Goal: Task Accomplishment & Management: Use online tool/utility

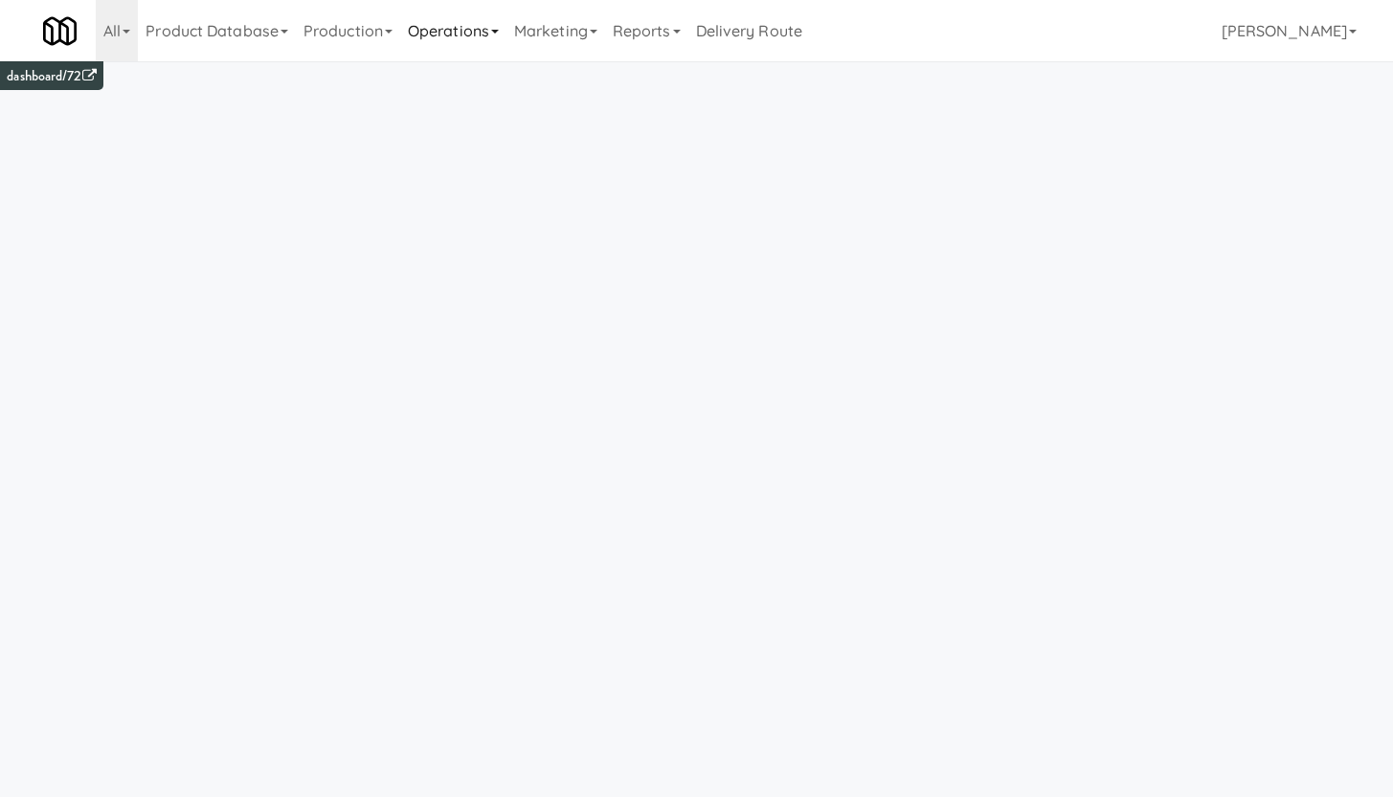
click at [476, 35] on link "Operations" at bounding box center [453, 30] width 106 height 61
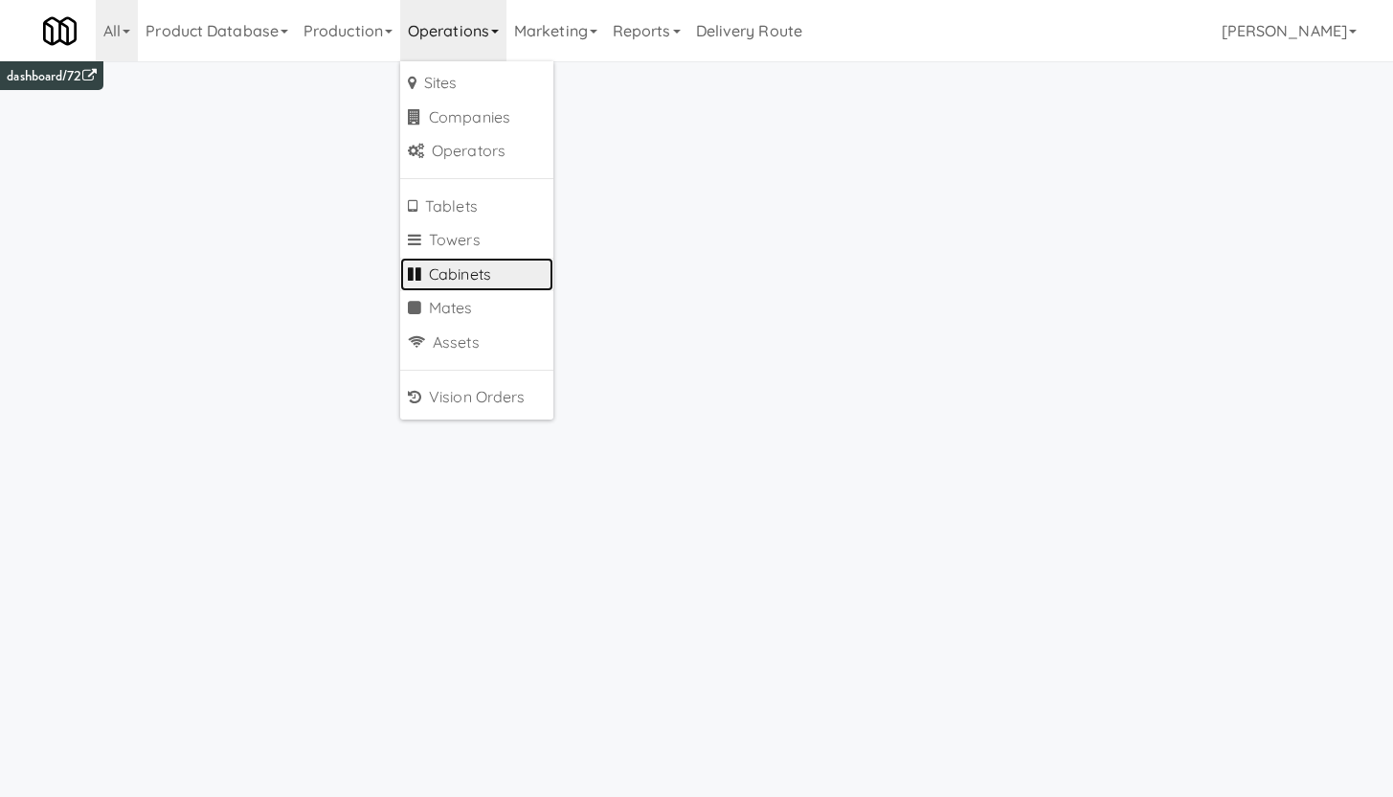
click at [479, 262] on link "Cabinets" at bounding box center [476, 275] width 153 height 34
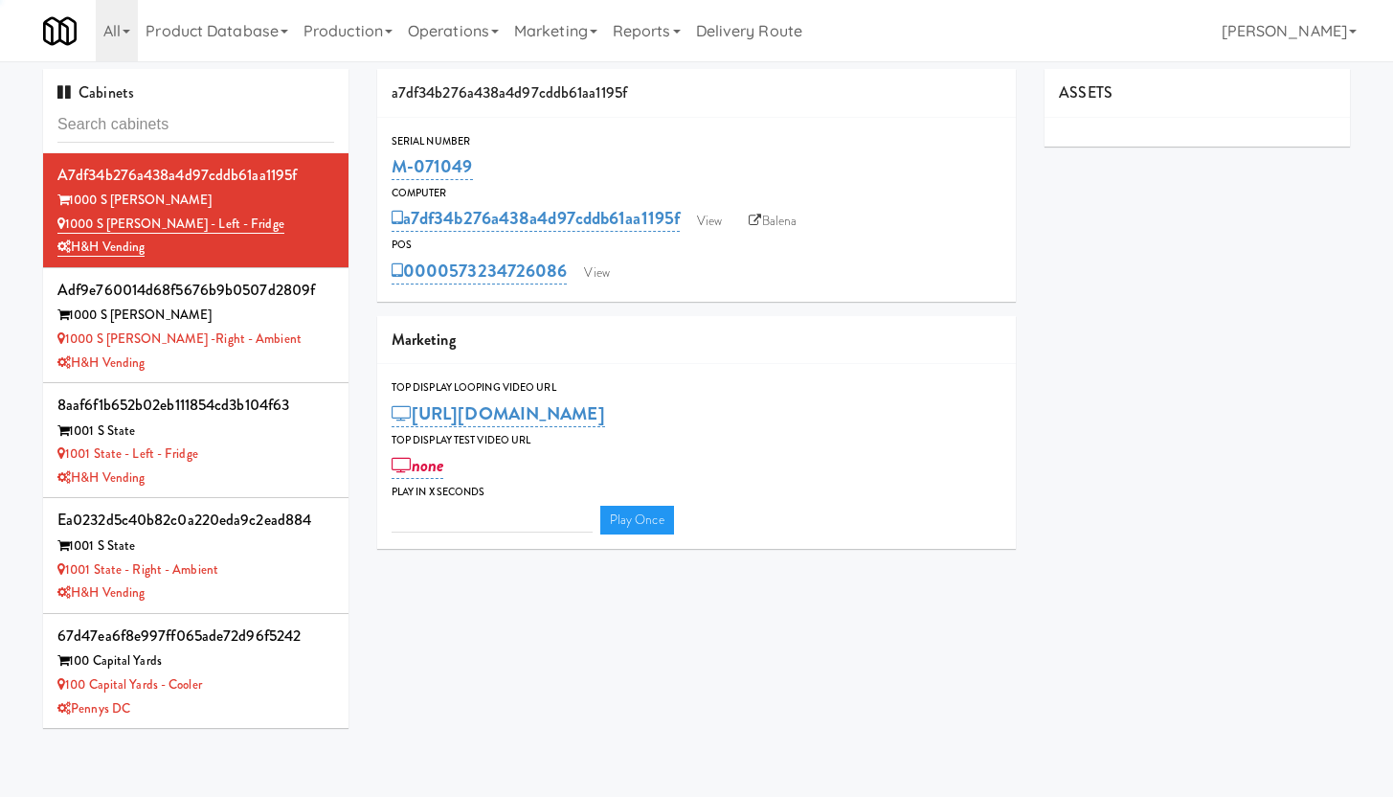
click at [125, 109] on input "text" at bounding box center [195, 124] width 277 height 35
type input "3"
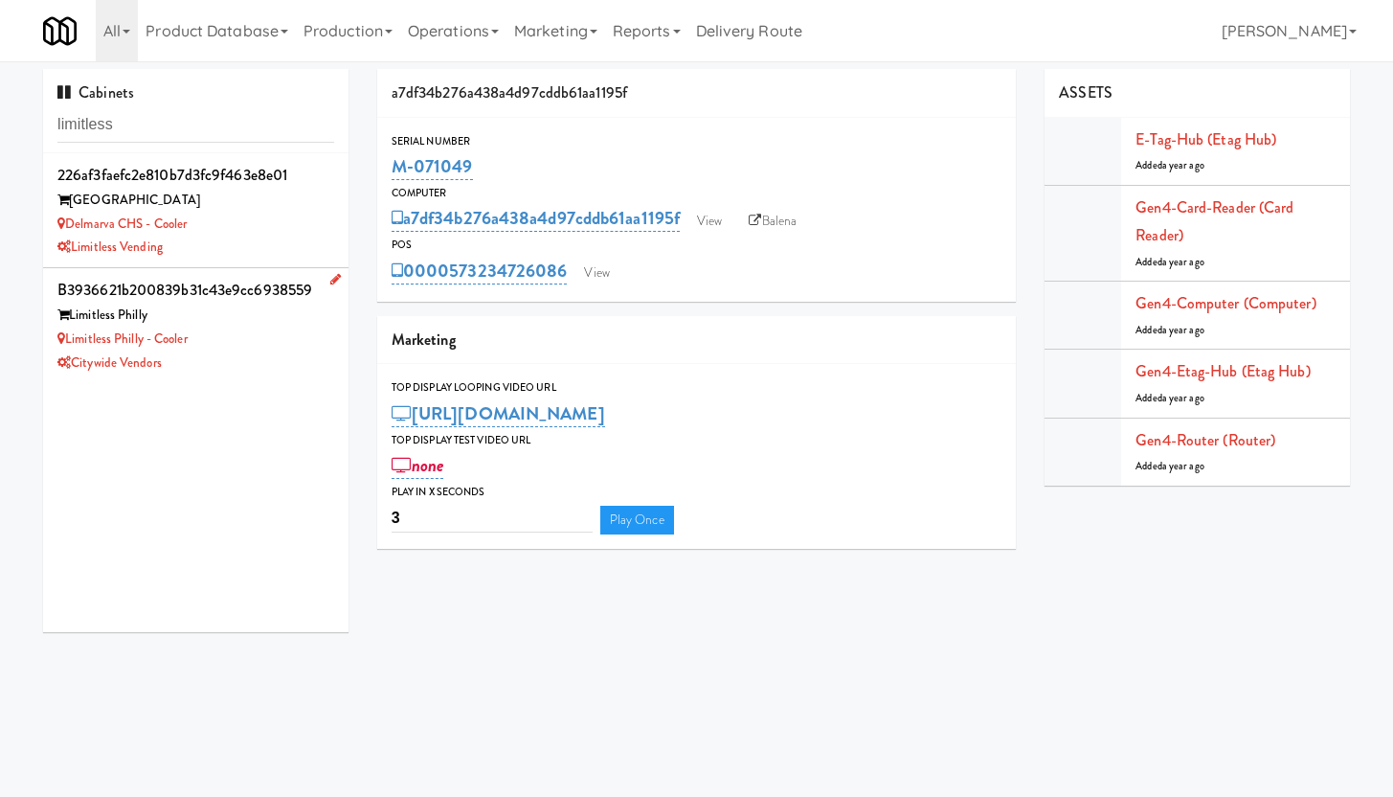
type input "limitless"
click at [201, 329] on div "Limitless Philly - Cooler" at bounding box center [195, 339] width 277 height 24
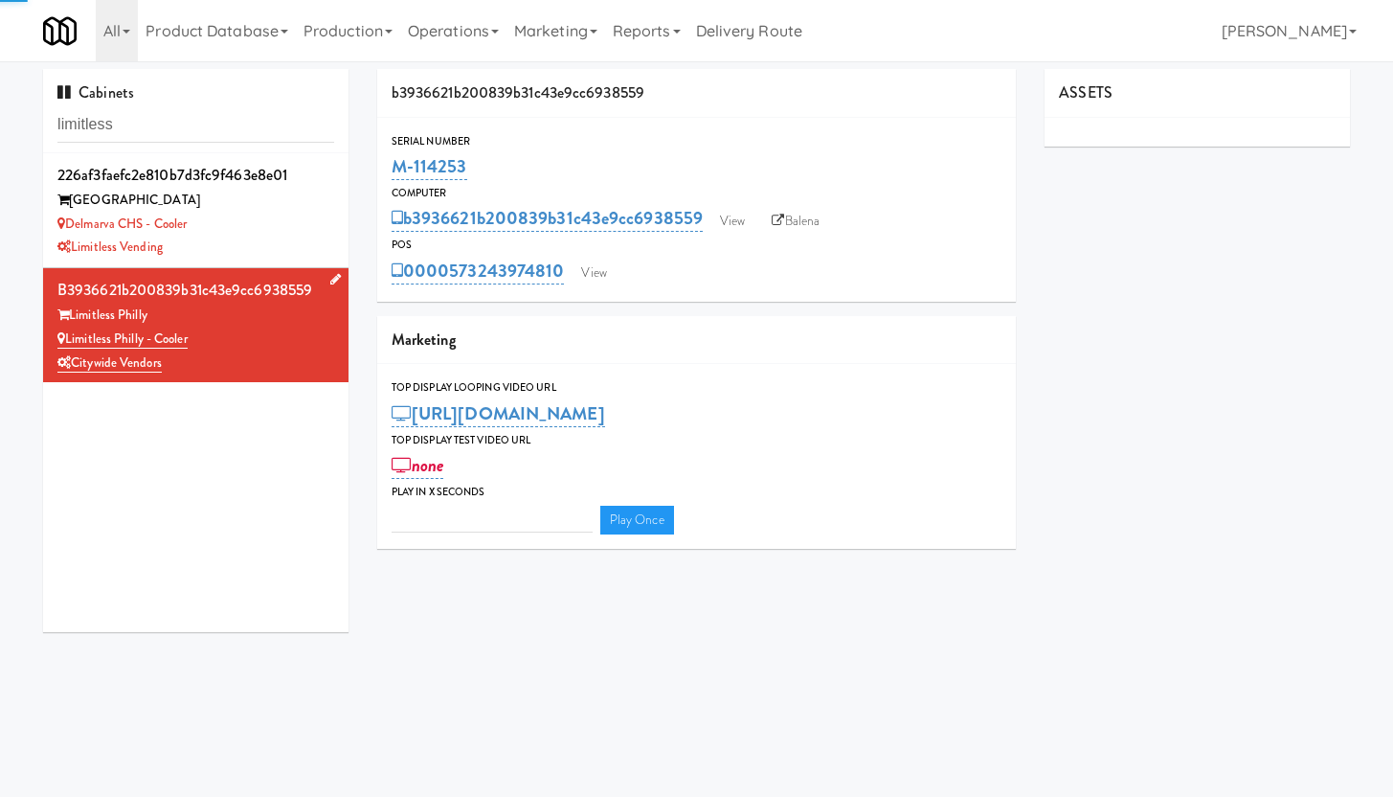
type input "3"
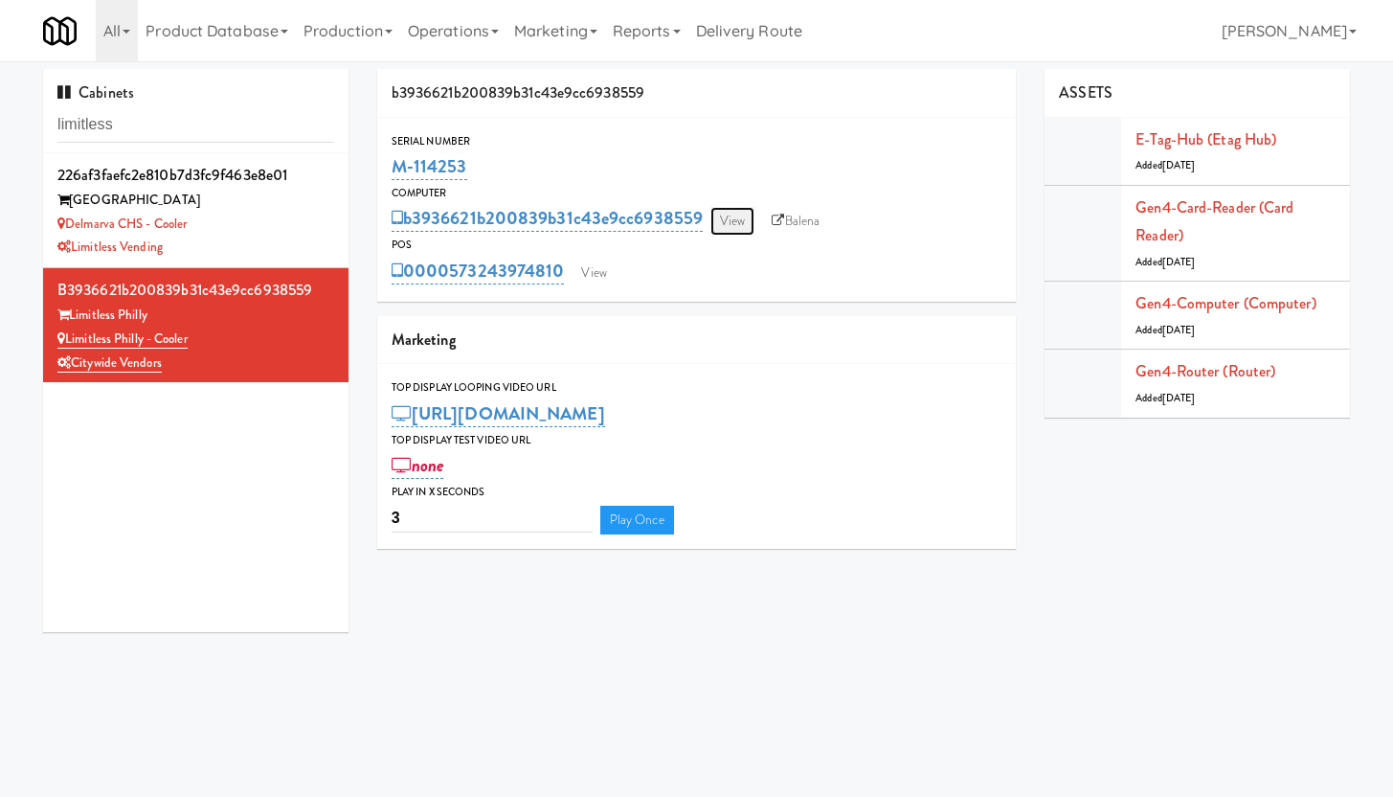
click at [739, 223] on link "View" at bounding box center [732, 221] width 44 height 29
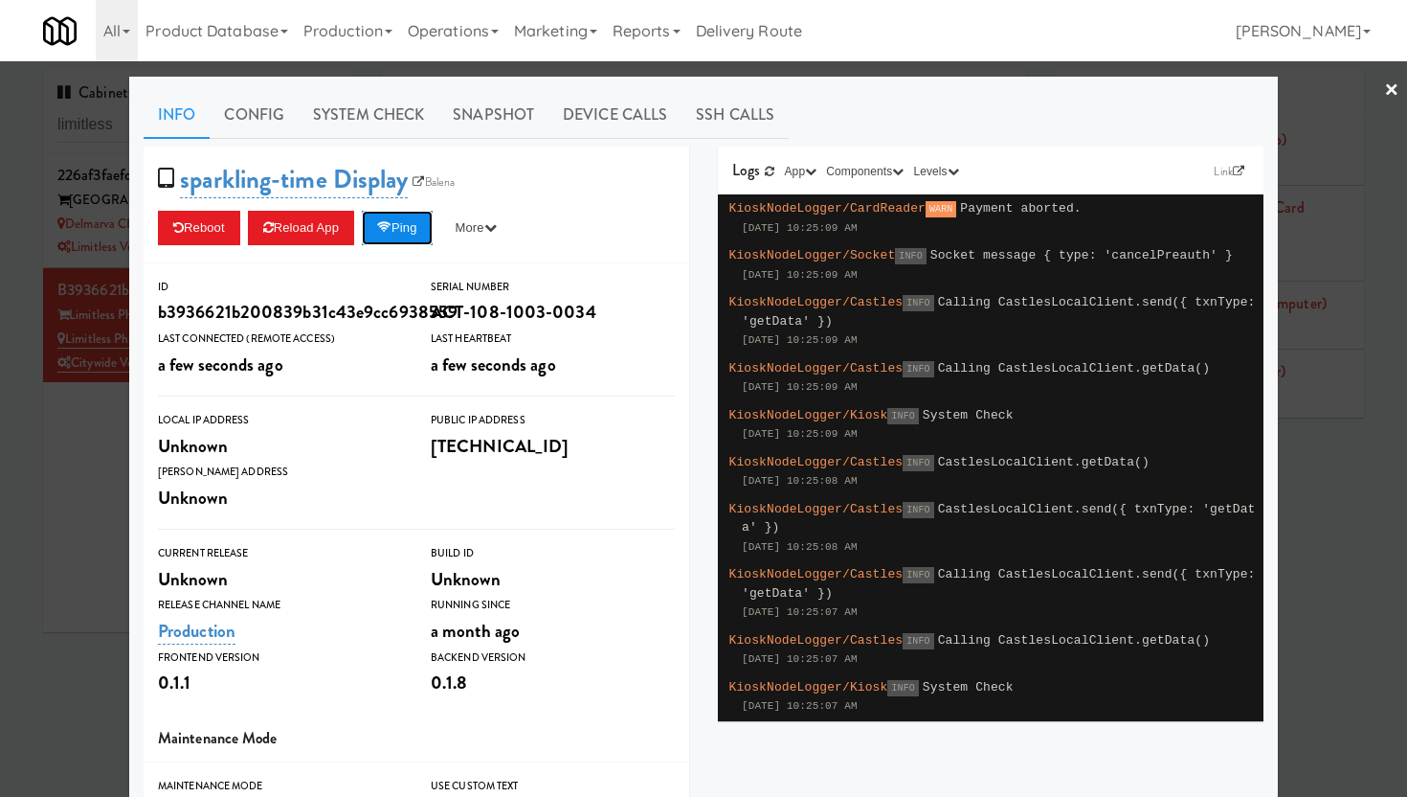
click at [404, 231] on button "Ping" at bounding box center [397, 228] width 71 height 34
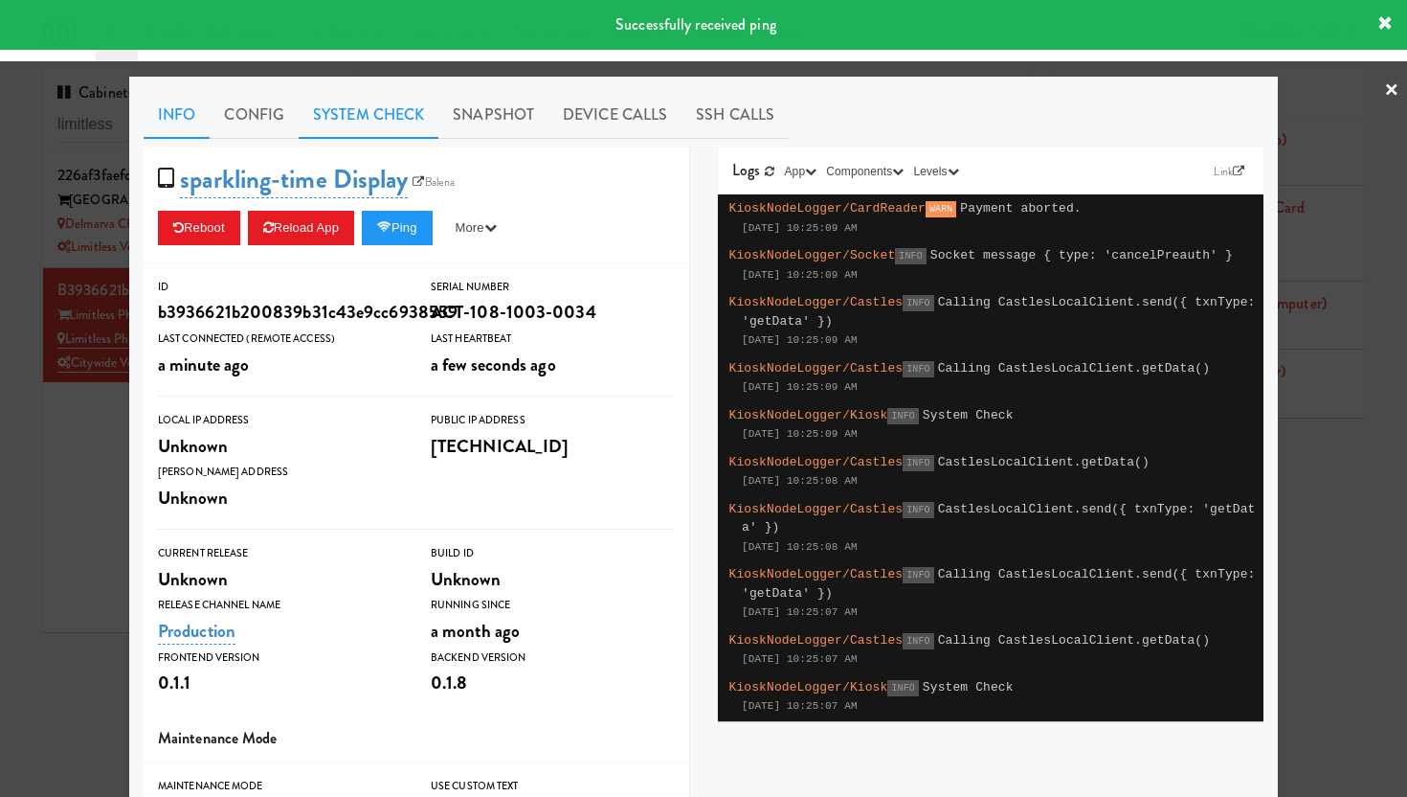
click at [355, 122] on link "System Check" at bounding box center [369, 115] width 140 height 48
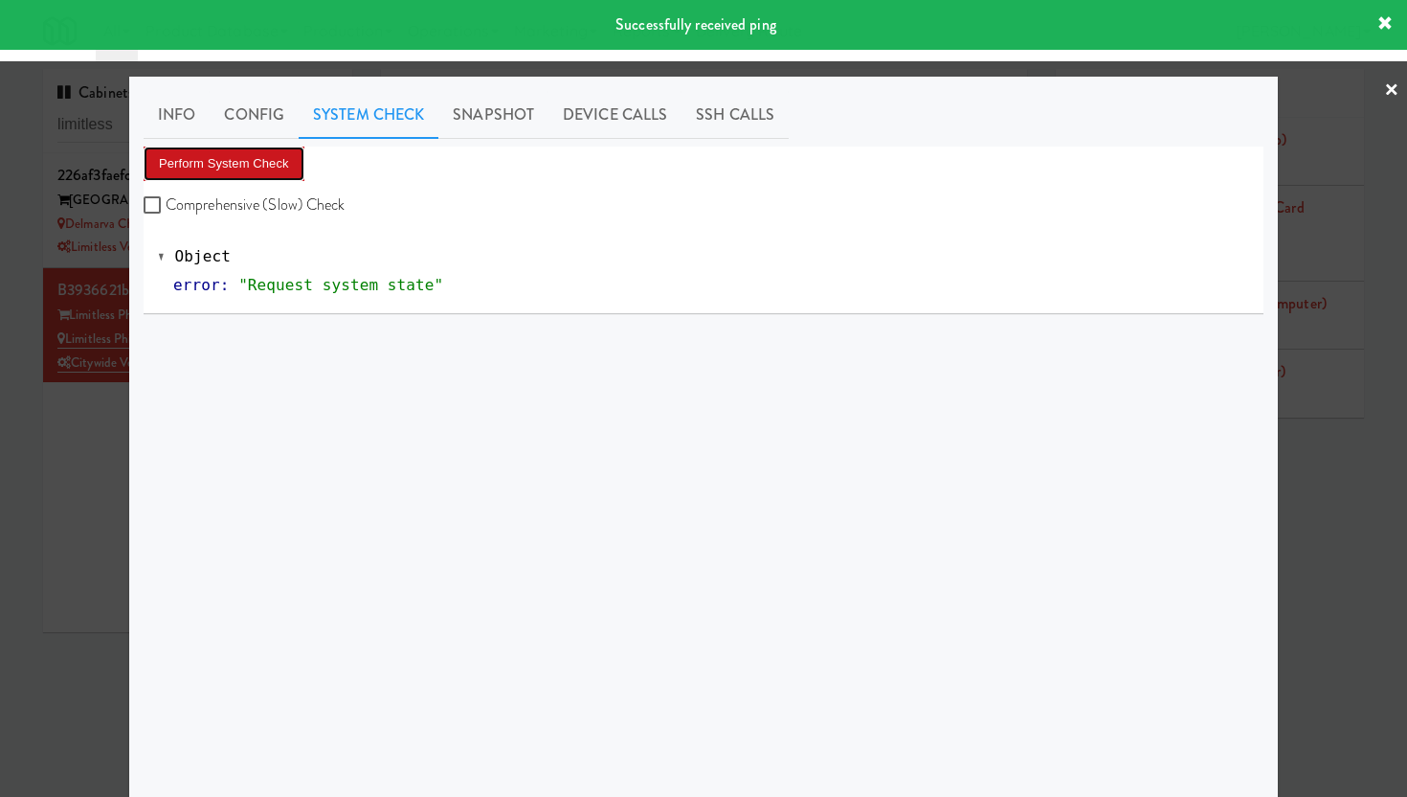
click at [218, 161] on button "Perform System Check" at bounding box center [224, 163] width 161 height 34
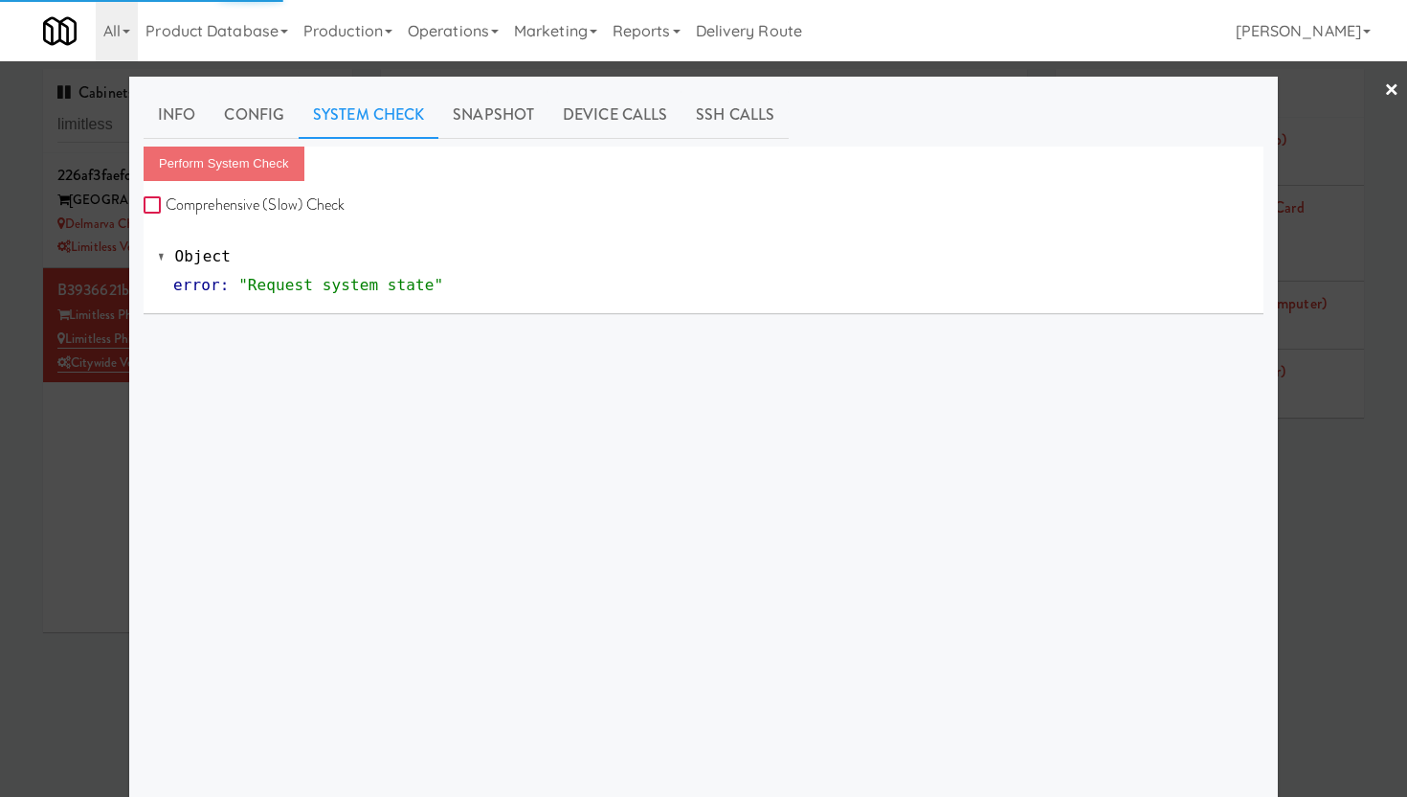
click at [145, 209] on input "Comprehensive (Slow) Check" at bounding box center [155, 205] width 22 height 15
checkbox input "true"
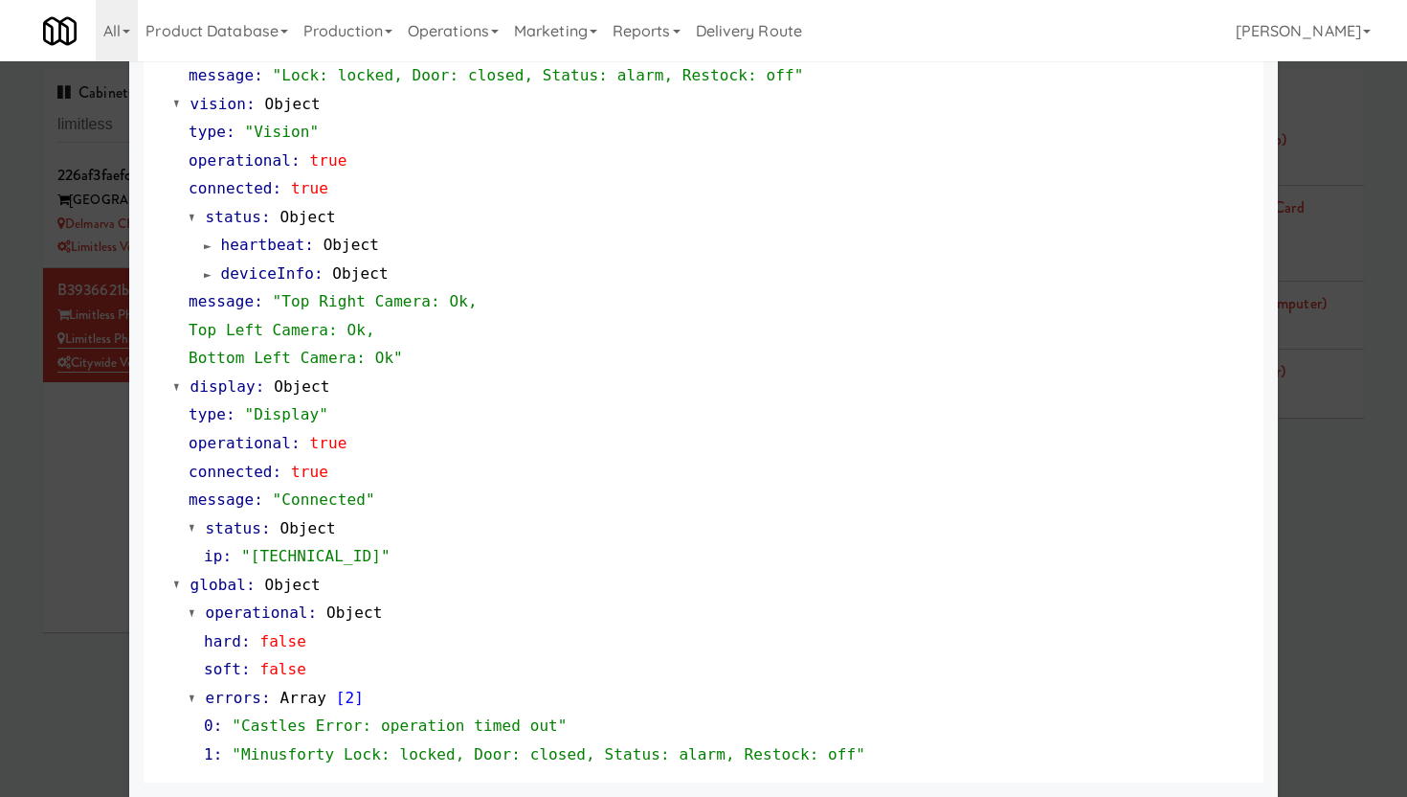
scroll to position [322, 0]
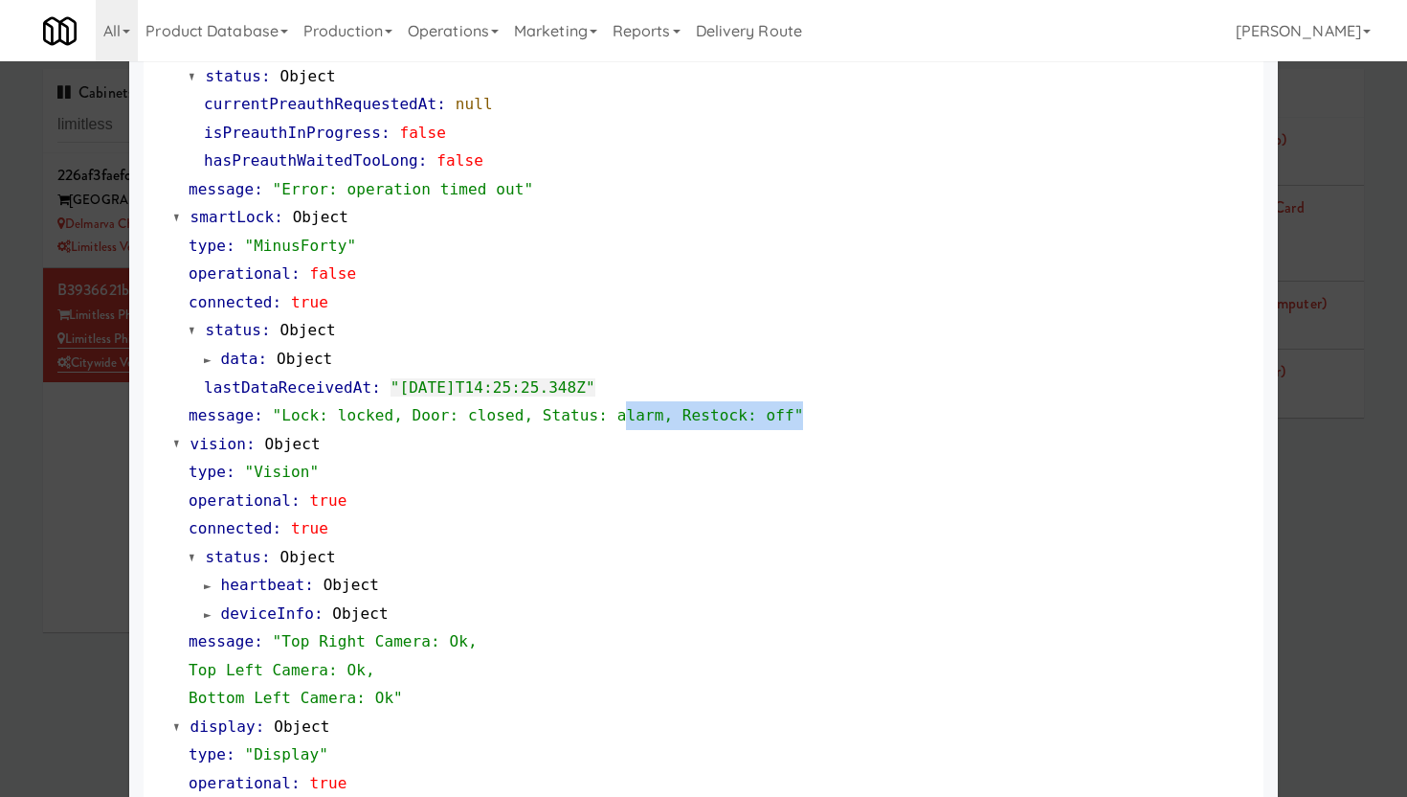
drag, startPoint x: 618, startPoint y: 427, endPoint x: 849, endPoint y: 426, distance: 231.7
click at [849, 426] on div "message : "Lock: locked, Door: closed, Status: alarm, Restock: off"" at bounding box center [719, 415] width 1061 height 29
click at [870, 424] on div "message : "Lock: locked, Door: closed, Status: alarm, Restock: off"" at bounding box center [719, 415] width 1061 height 29
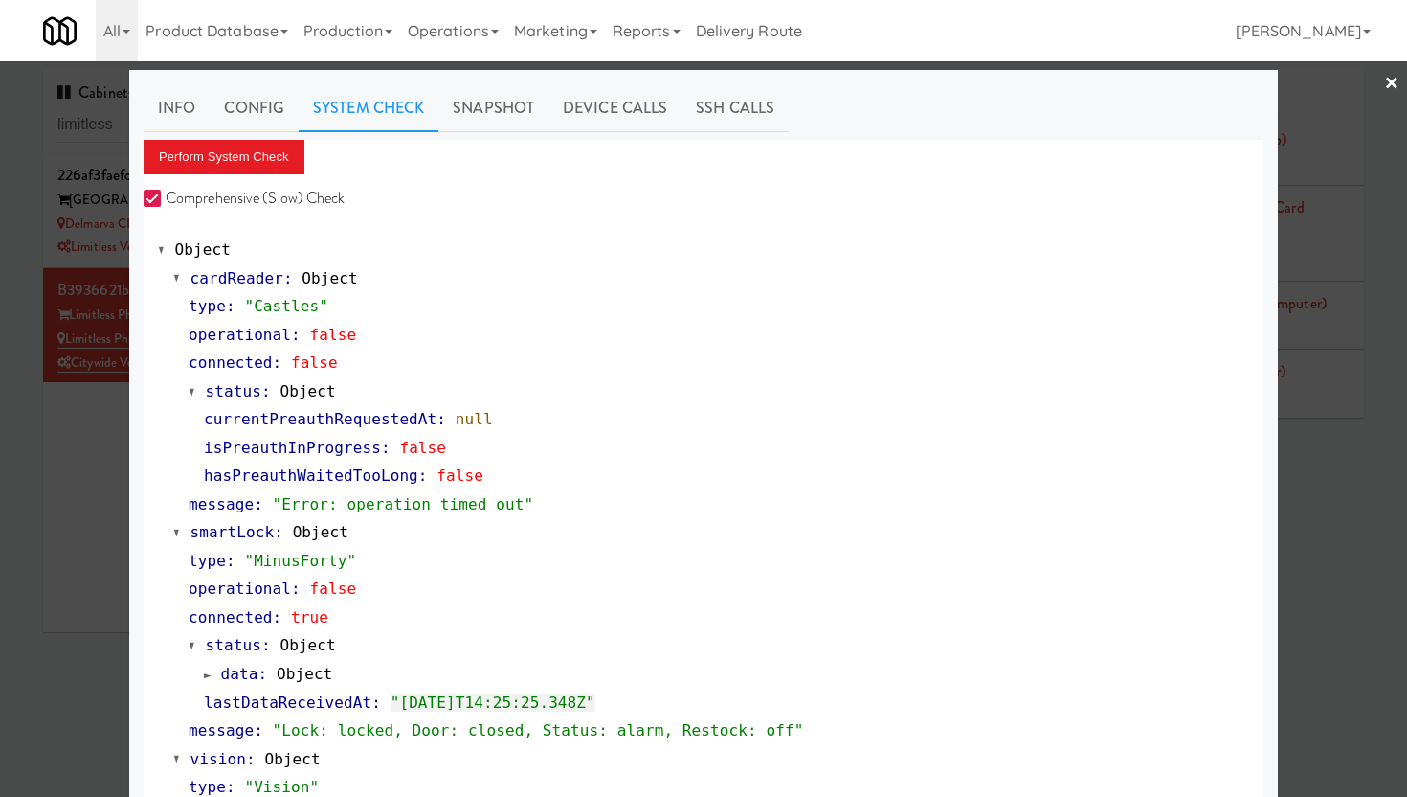
scroll to position [0, 0]
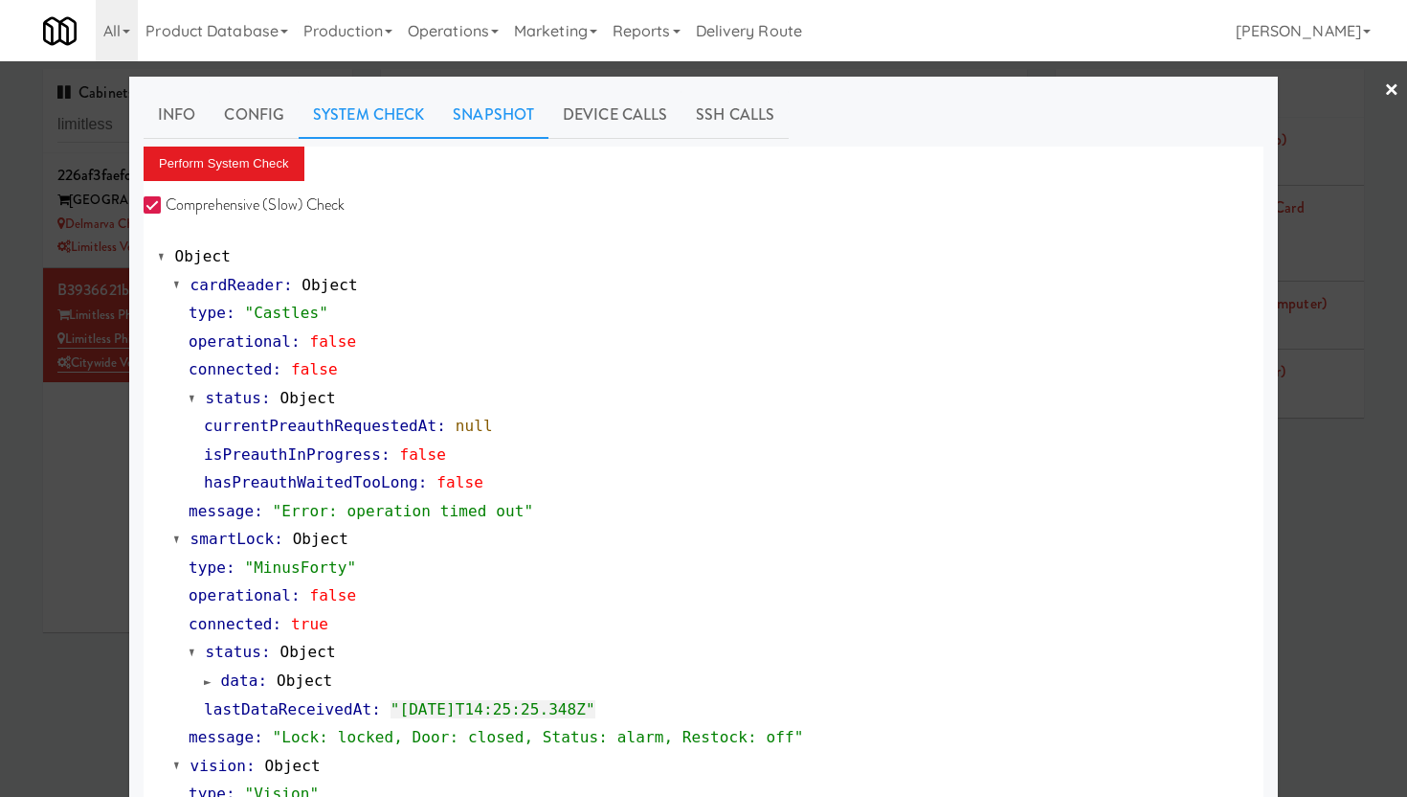
click at [482, 116] on link "Snapshot" at bounding box center [493, 115] width 110 height 48
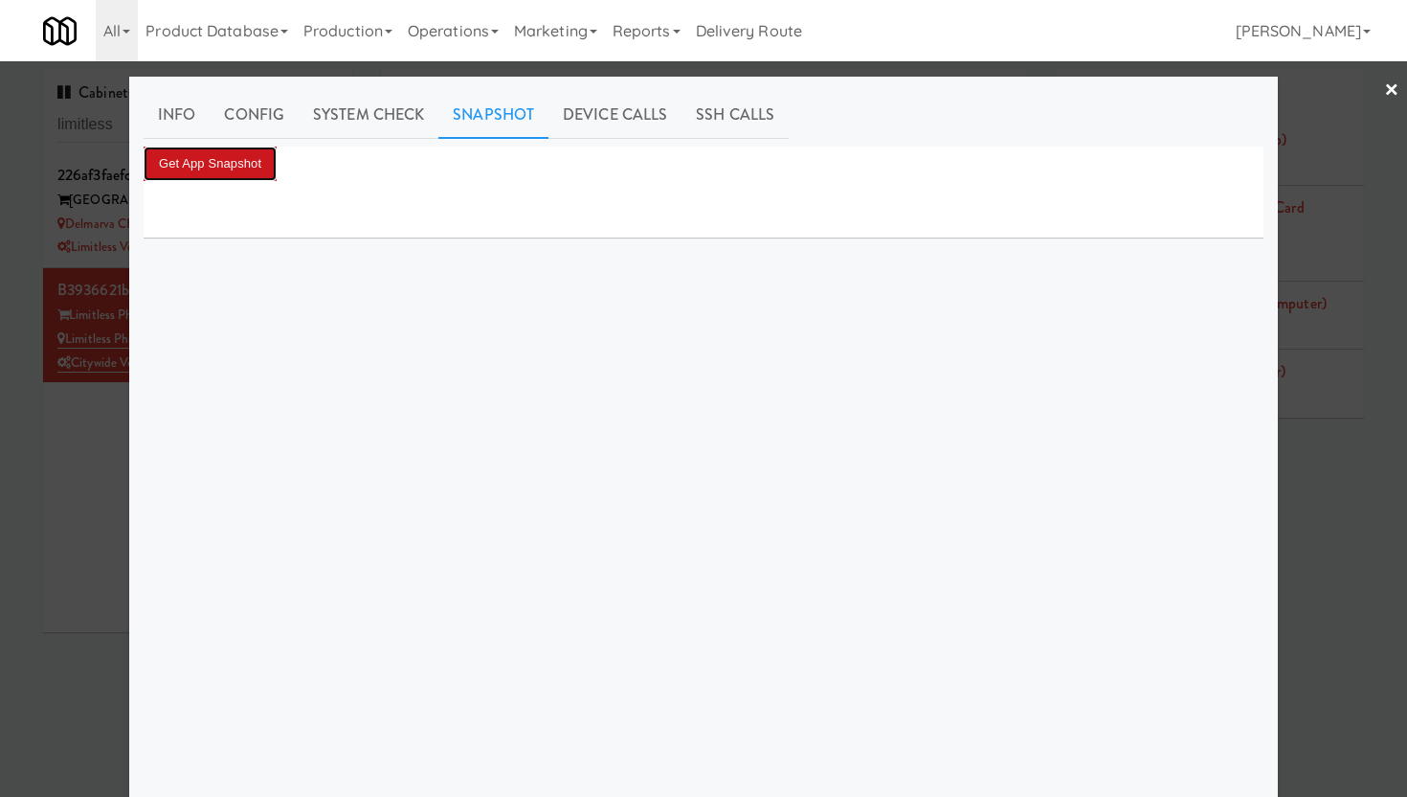
click at [207, 167] on button "Get App Snapshot" at bounding box center [210, 163] width 133 height 34
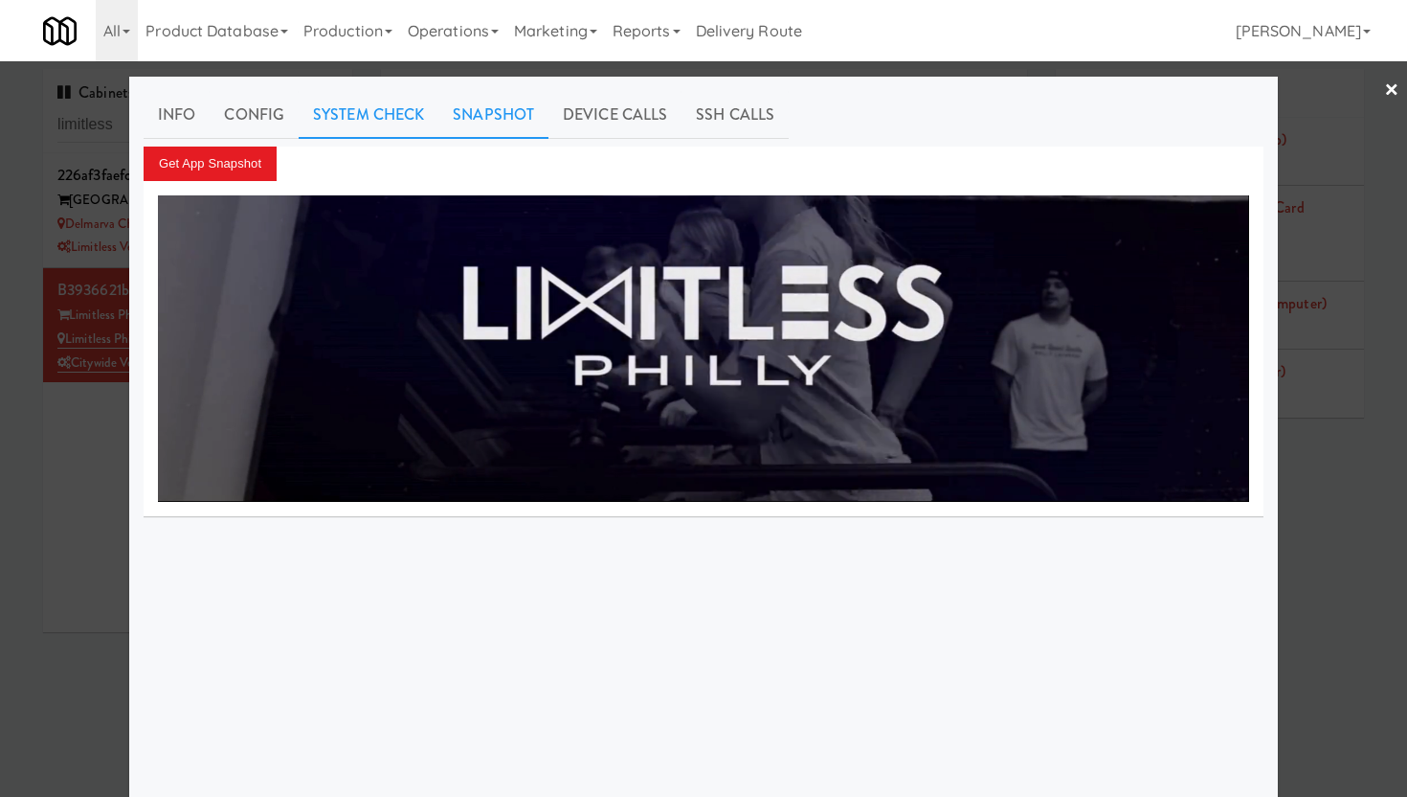
click at [400, 122] on link "System Check" at bounding box center [369, 115] width 140 height 48
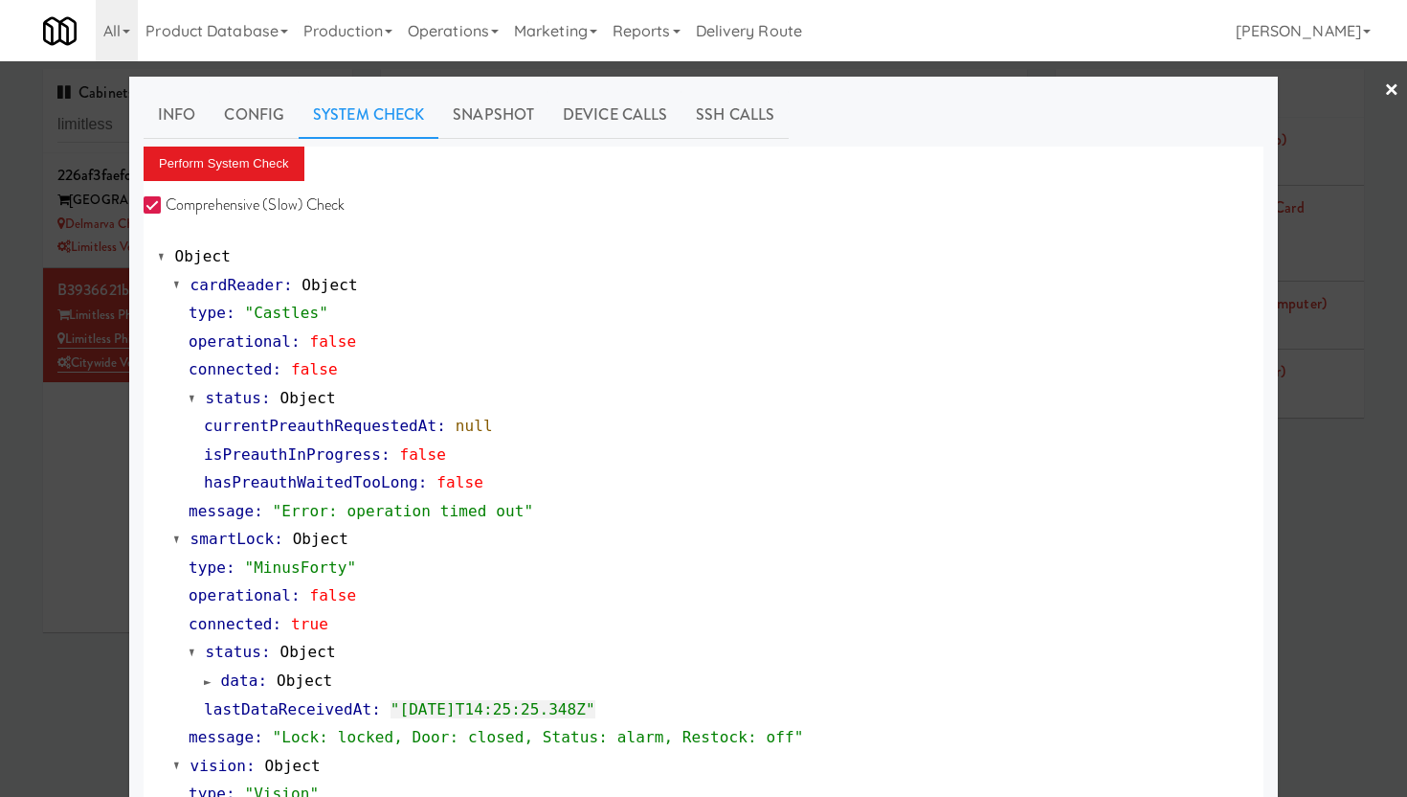
click at [1384, 90] on link "×" at bounding box center [1391, 90] width 15 height 59
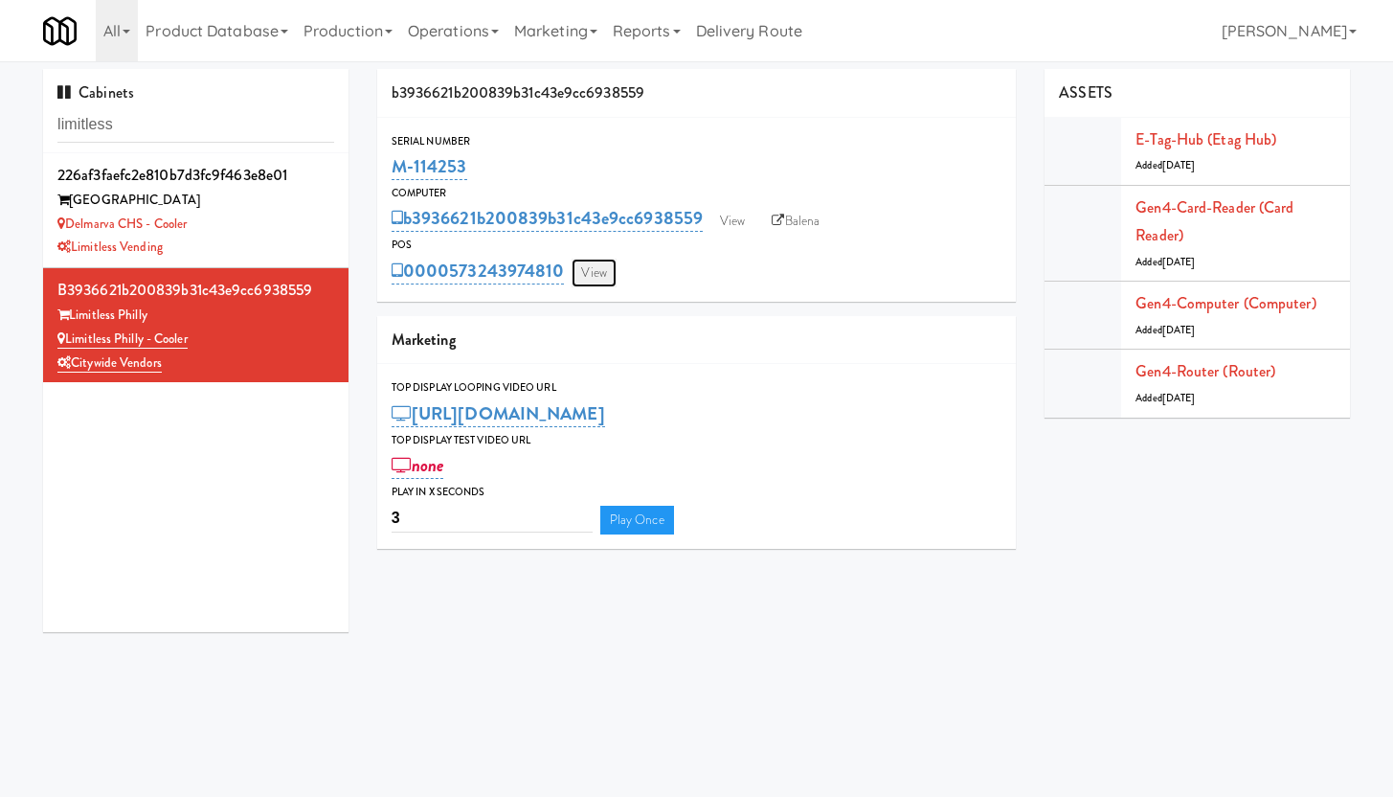
click at [597, 277] on link "View" at bounding box center [594, 273] width 44 height 29
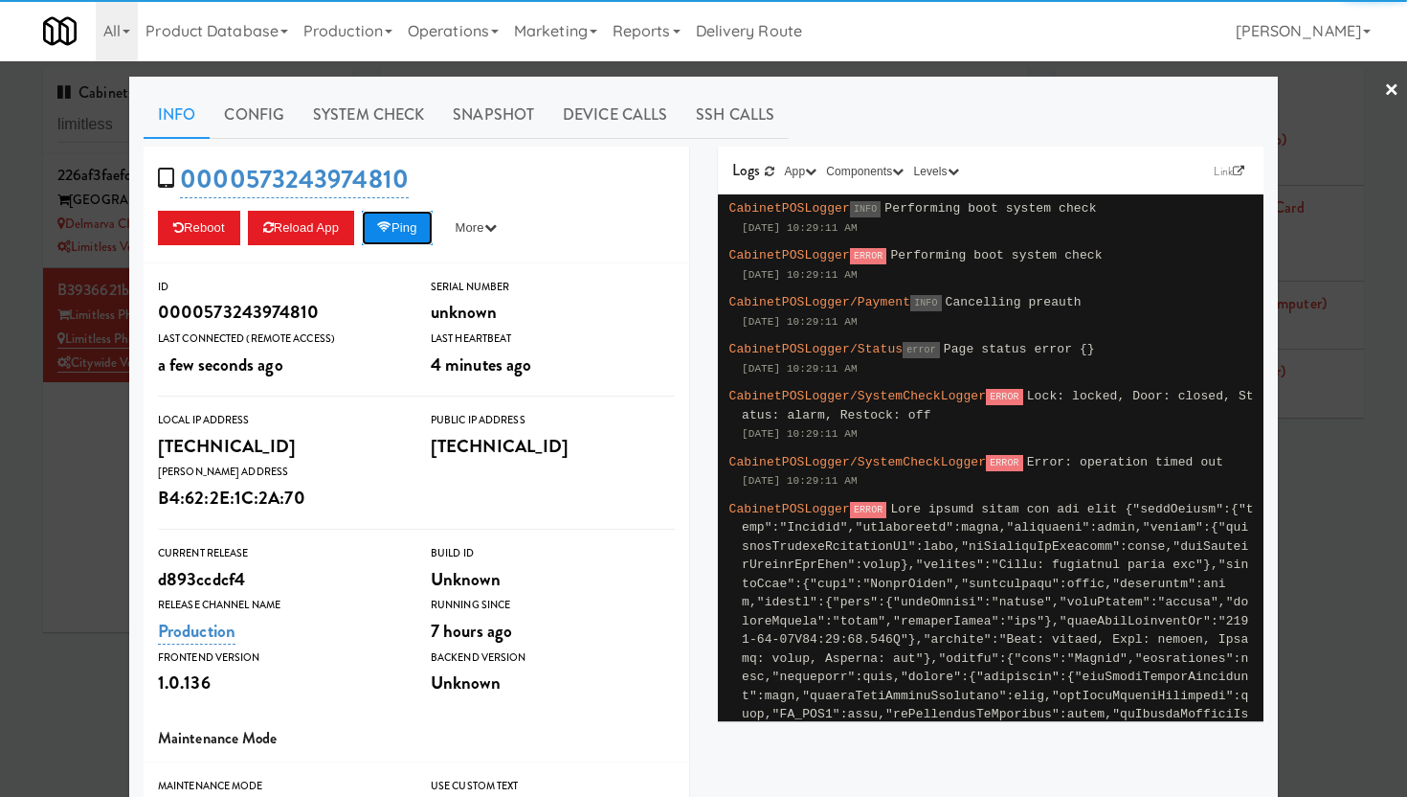
click at [417, 231] on button "Ping" at bounding box center [397, 228] width 71 height 34
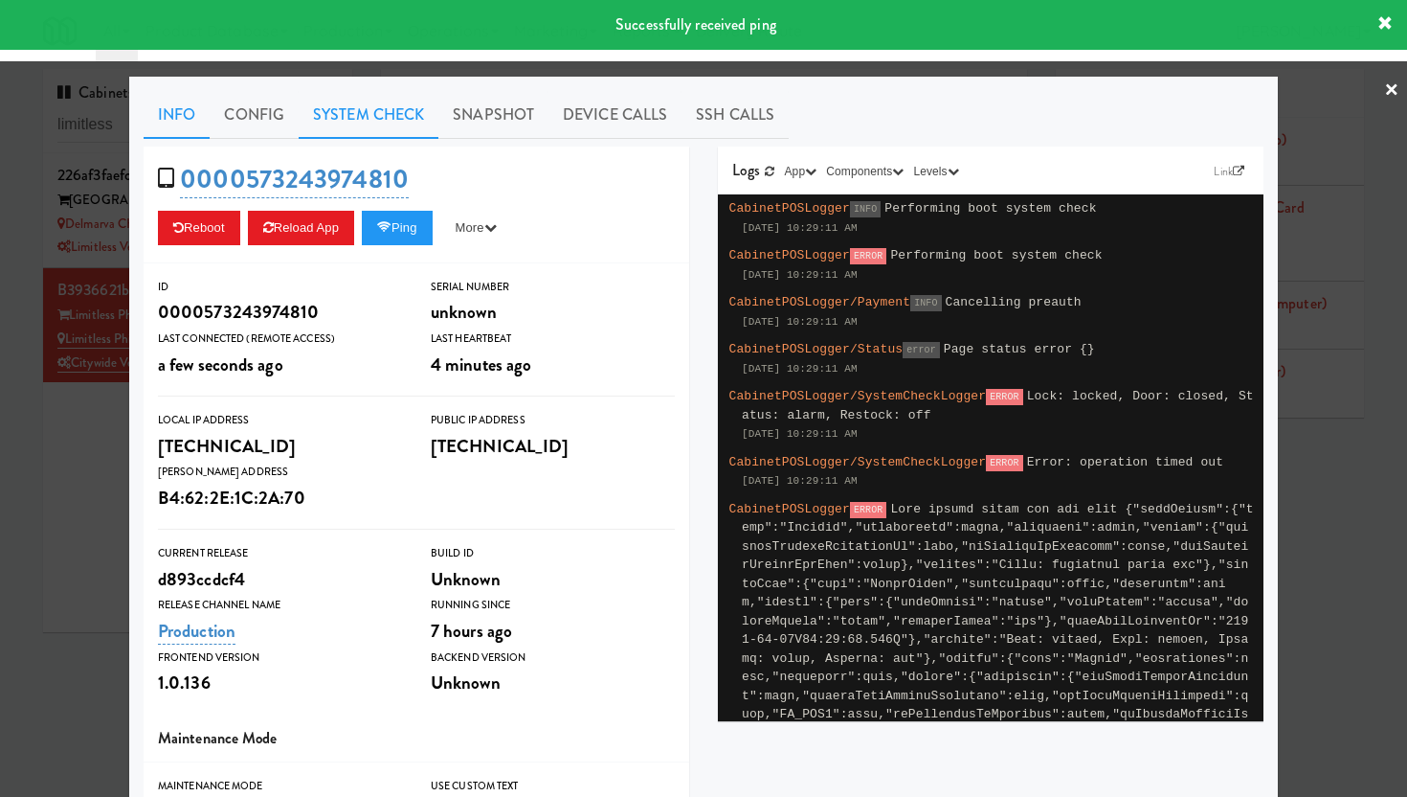
click at [354, 119] on link "System Check" at bounding box center [369, 115] width 140 height 48
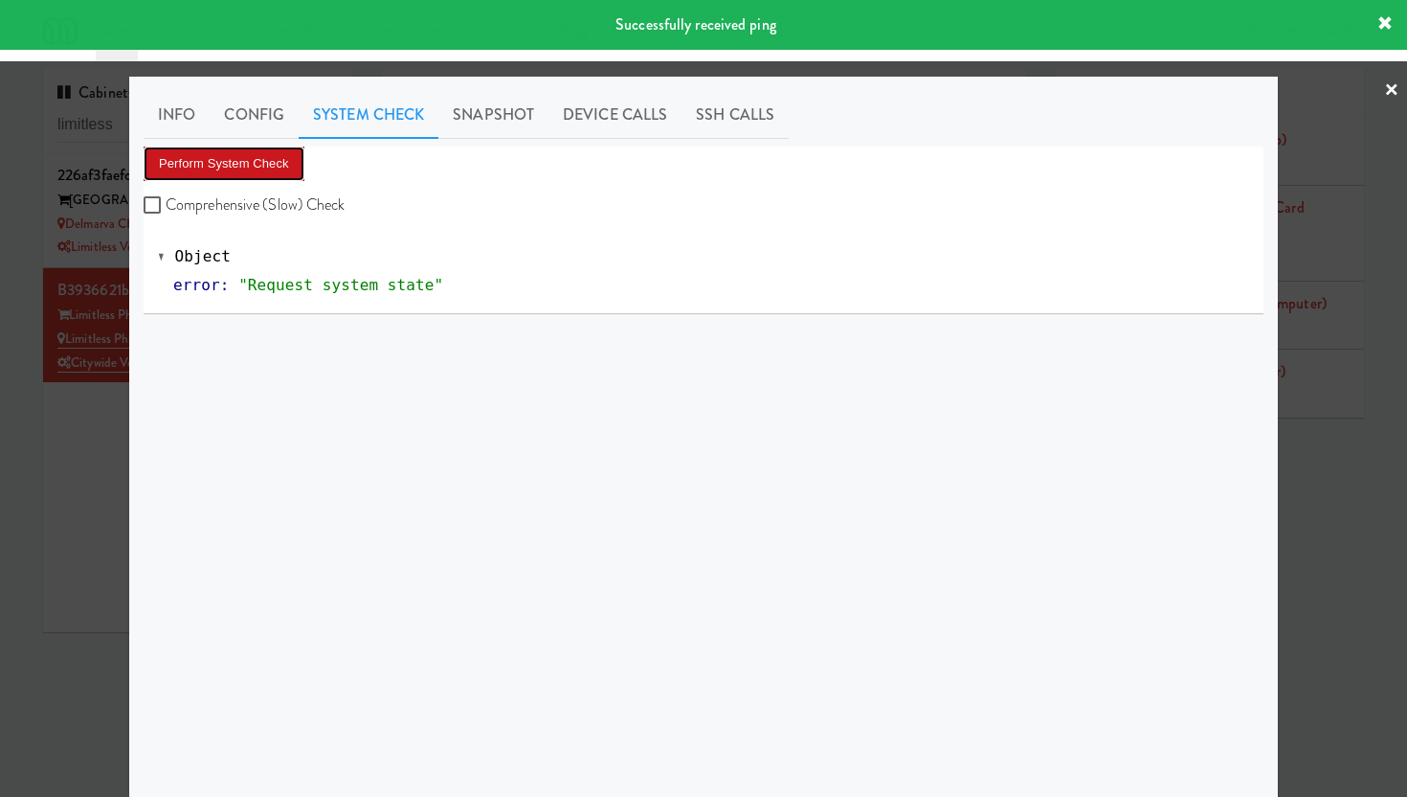
click at [203, 169] on button "Perform System Check" at bounding box center [224, 163] width 161 height 34
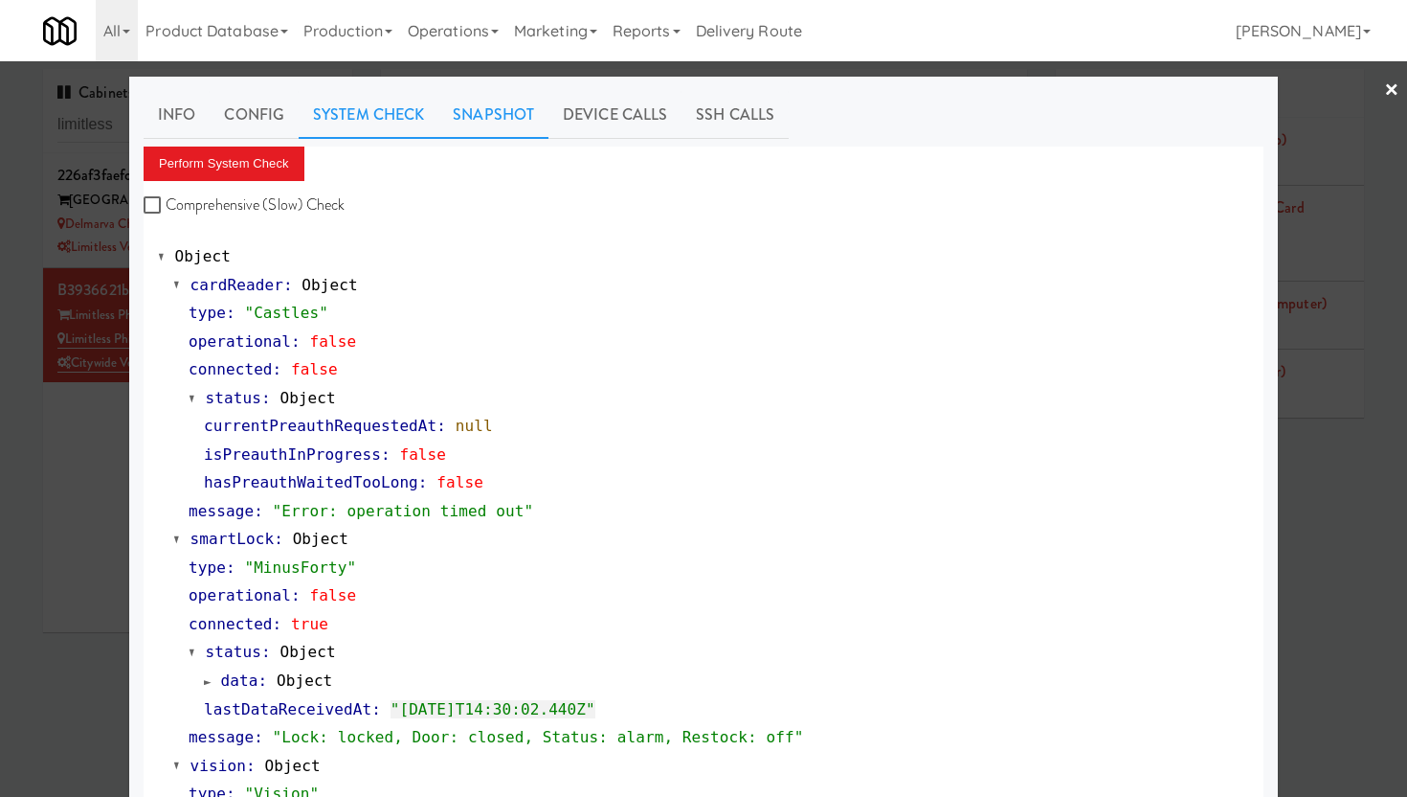
click at [505, 120] on link "Snapshot" at bounding box center [493, 115] width 110 height 48
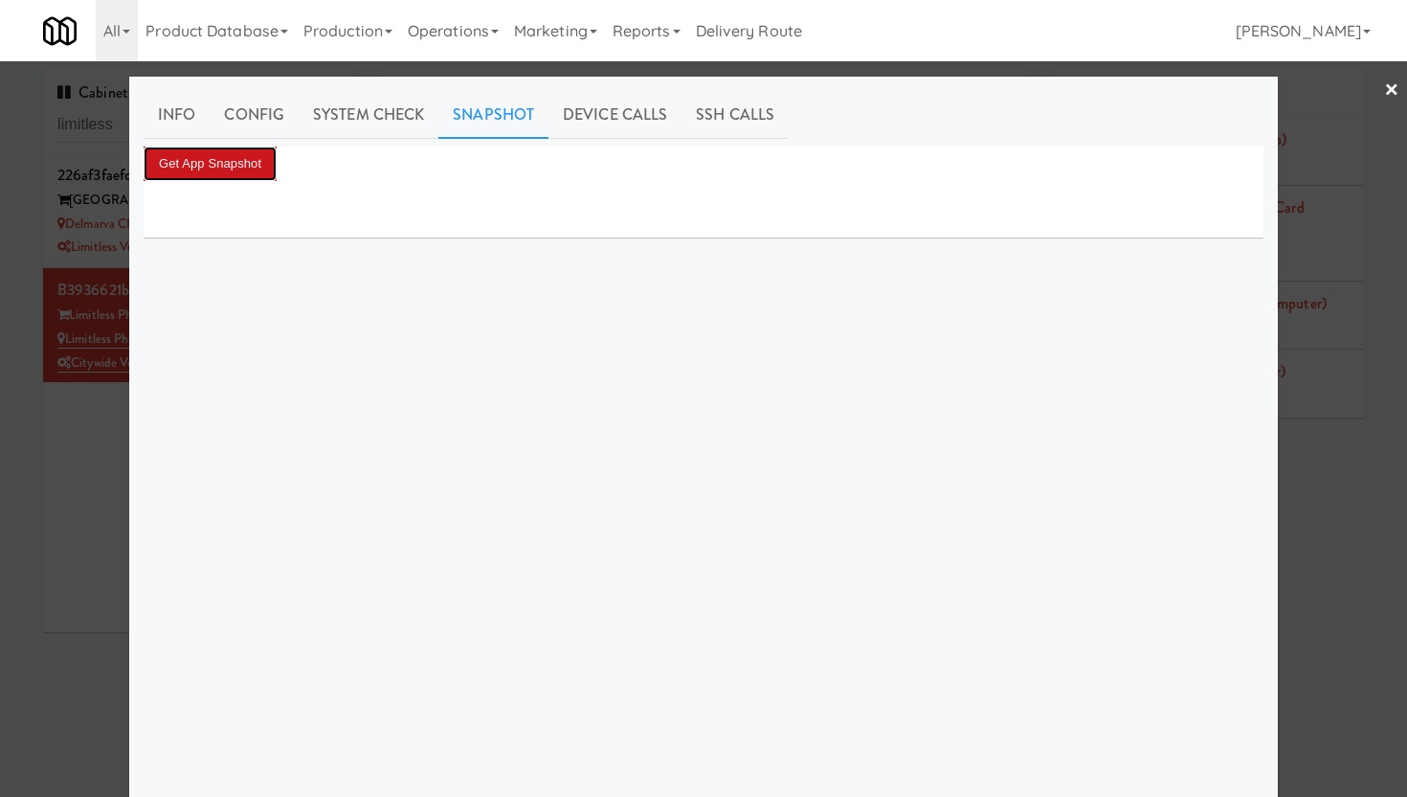
click at [255, 170] on button "Get App Snapshot" at bounding box center [210, 163] width 133 height 34
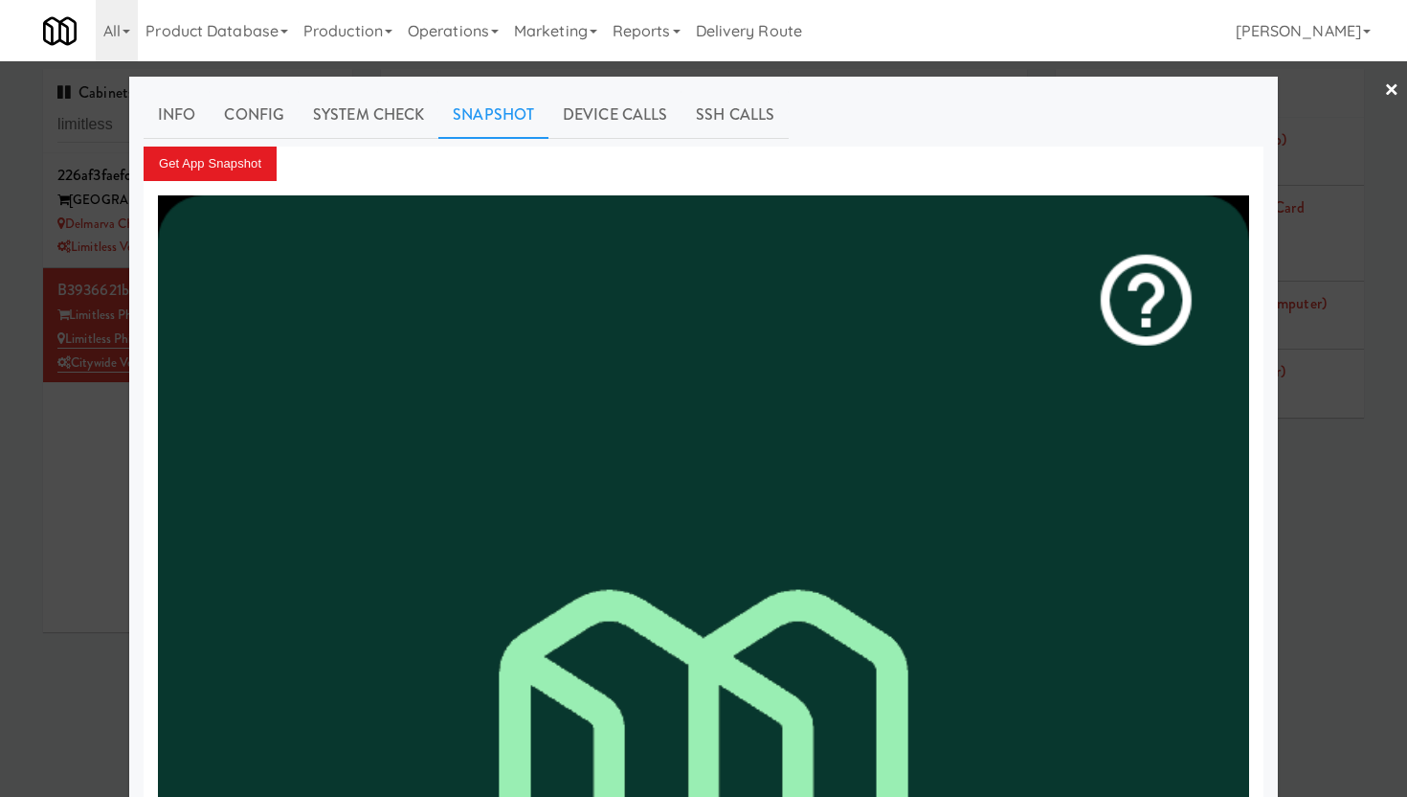
click at [1384, 91] on link "×" at bounding box center [1391, 90] width 15 height 59
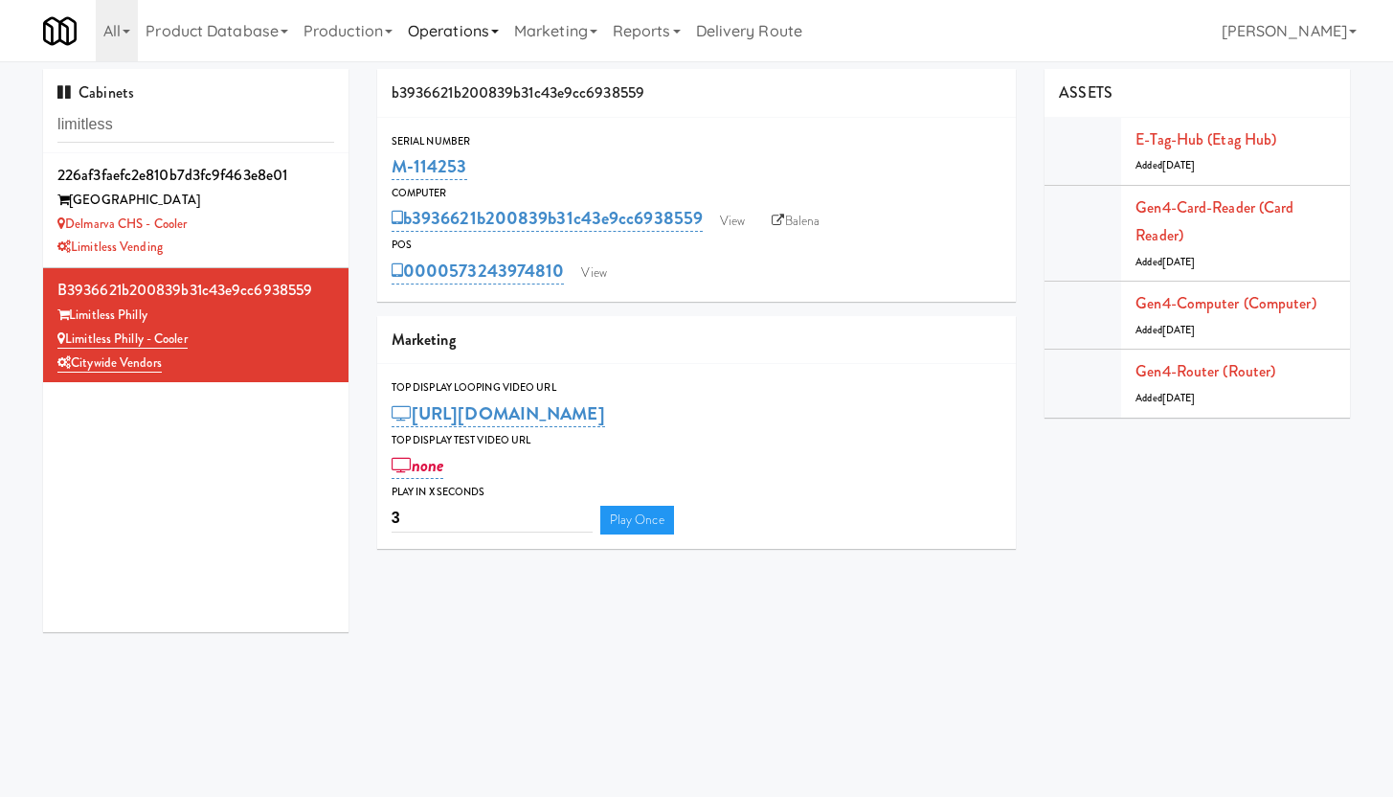
click at [454, 33] on link "Operations" at bounding box center [453, 30] width 106 height 61
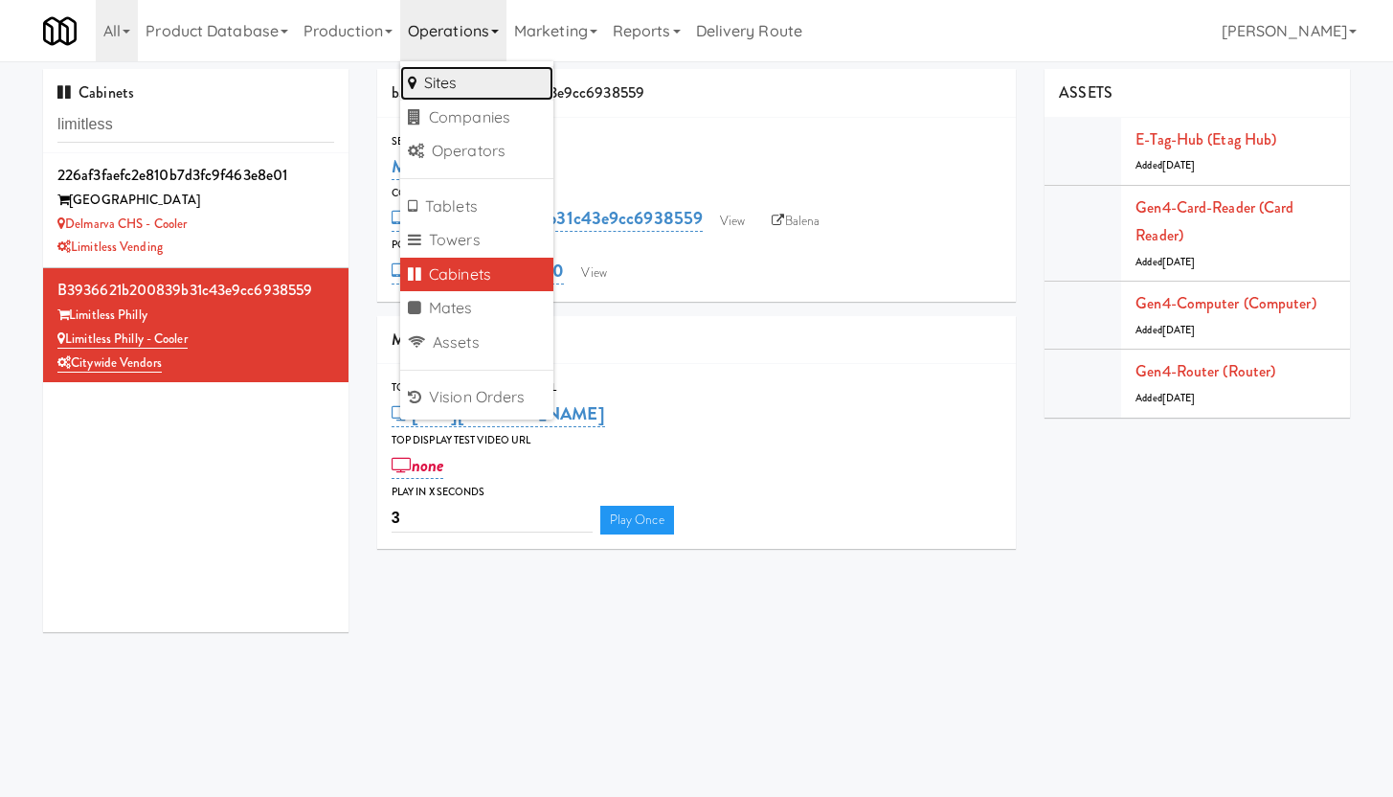
click at [459, 84] on link "Sites" at bounding box center [476, 83] width 153 height 34
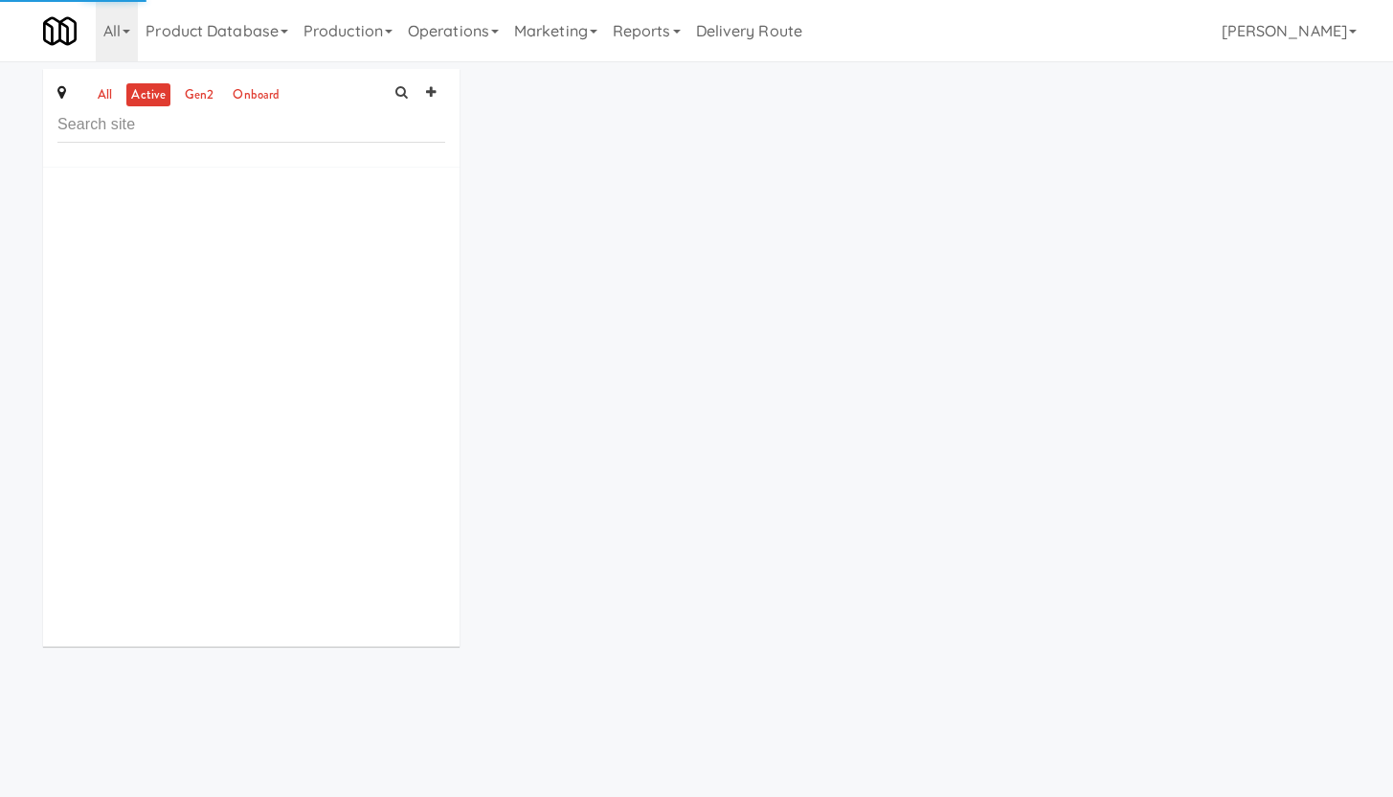
click at [105, 123] on input "text" at bounding box center [251, 124] width 388 height 35
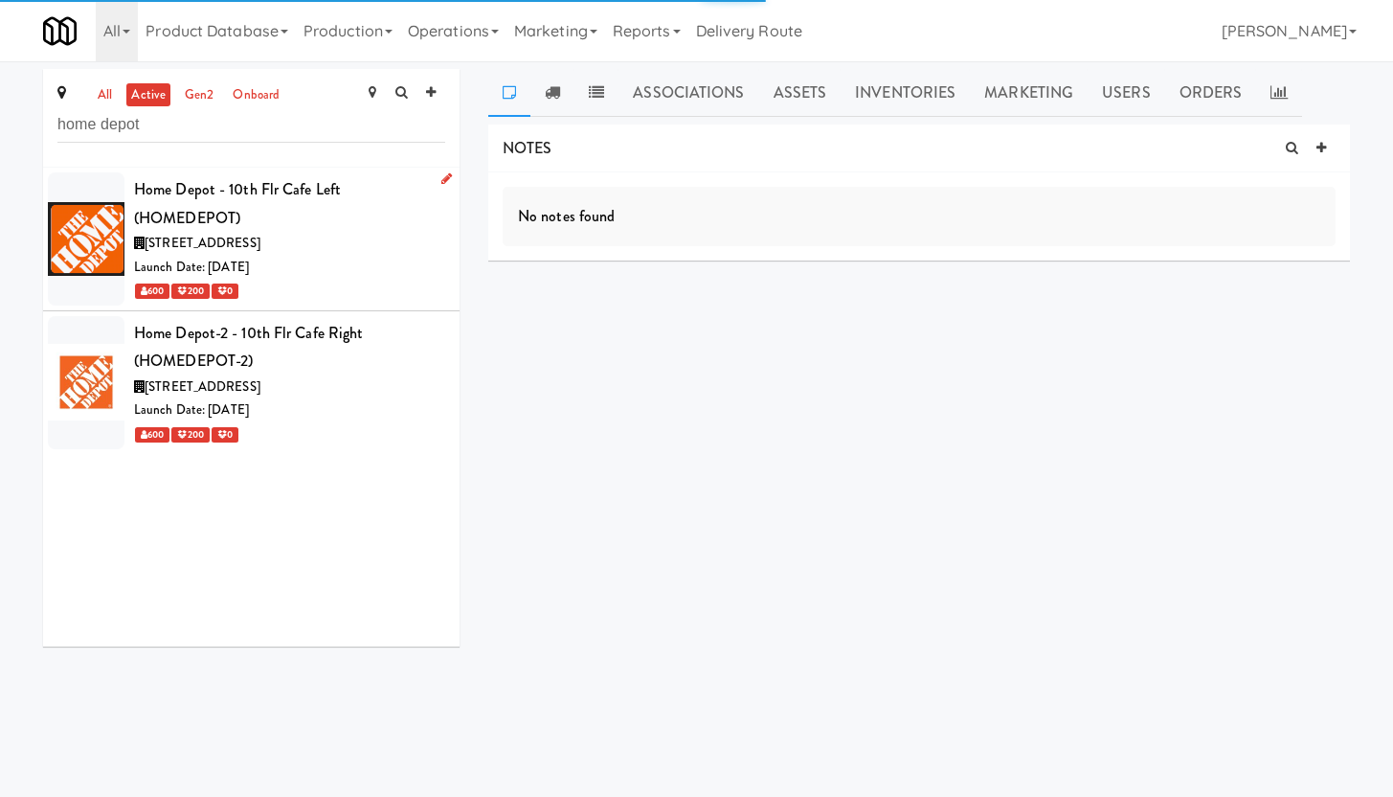
type input "home depot"
click at [302, 229] on div "Home Depot - 10th Flr Cafe Left (HOMEDEPOT)" at bounding box center [289, 203] width 311 height 56
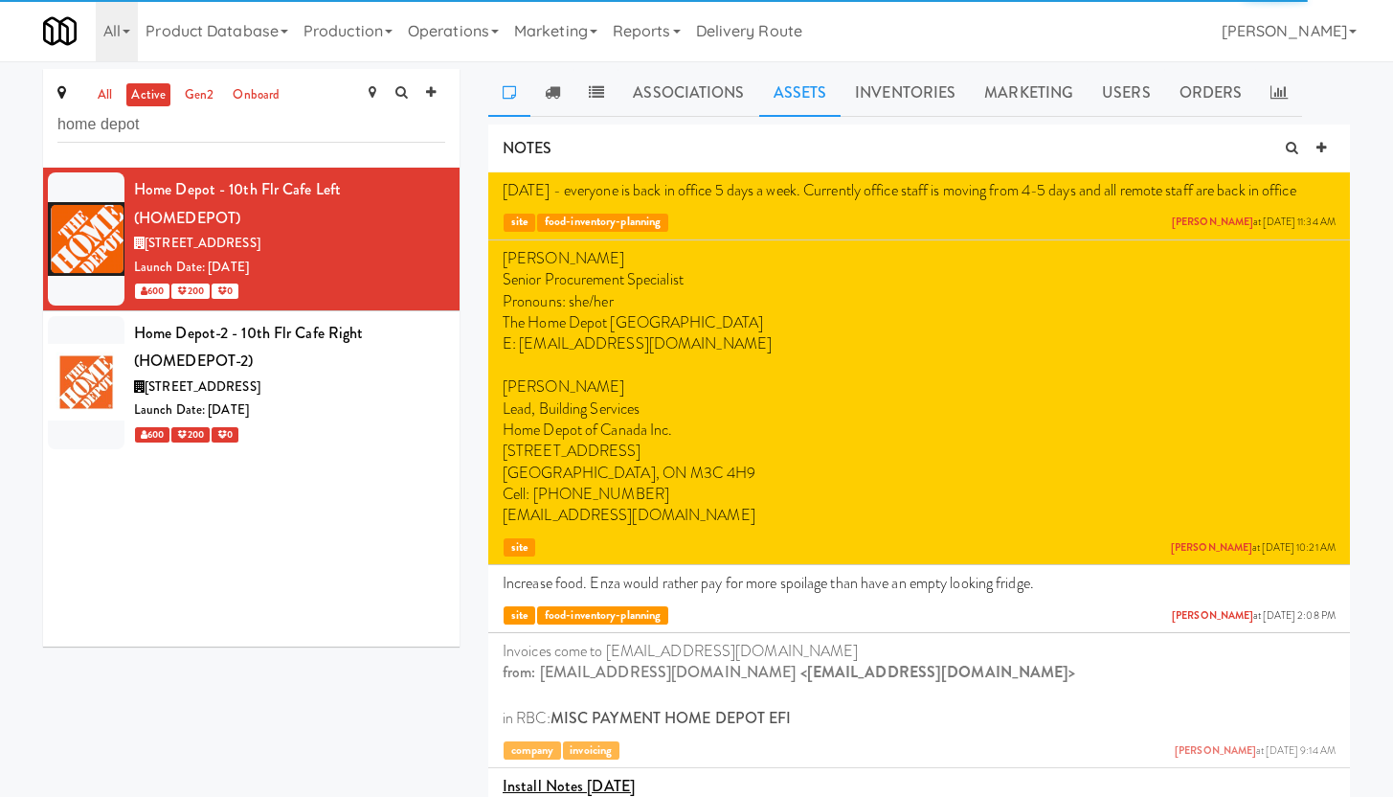
click at [803, 93] on link "Assets" at bounding box center [800, 93] width 82 height 48
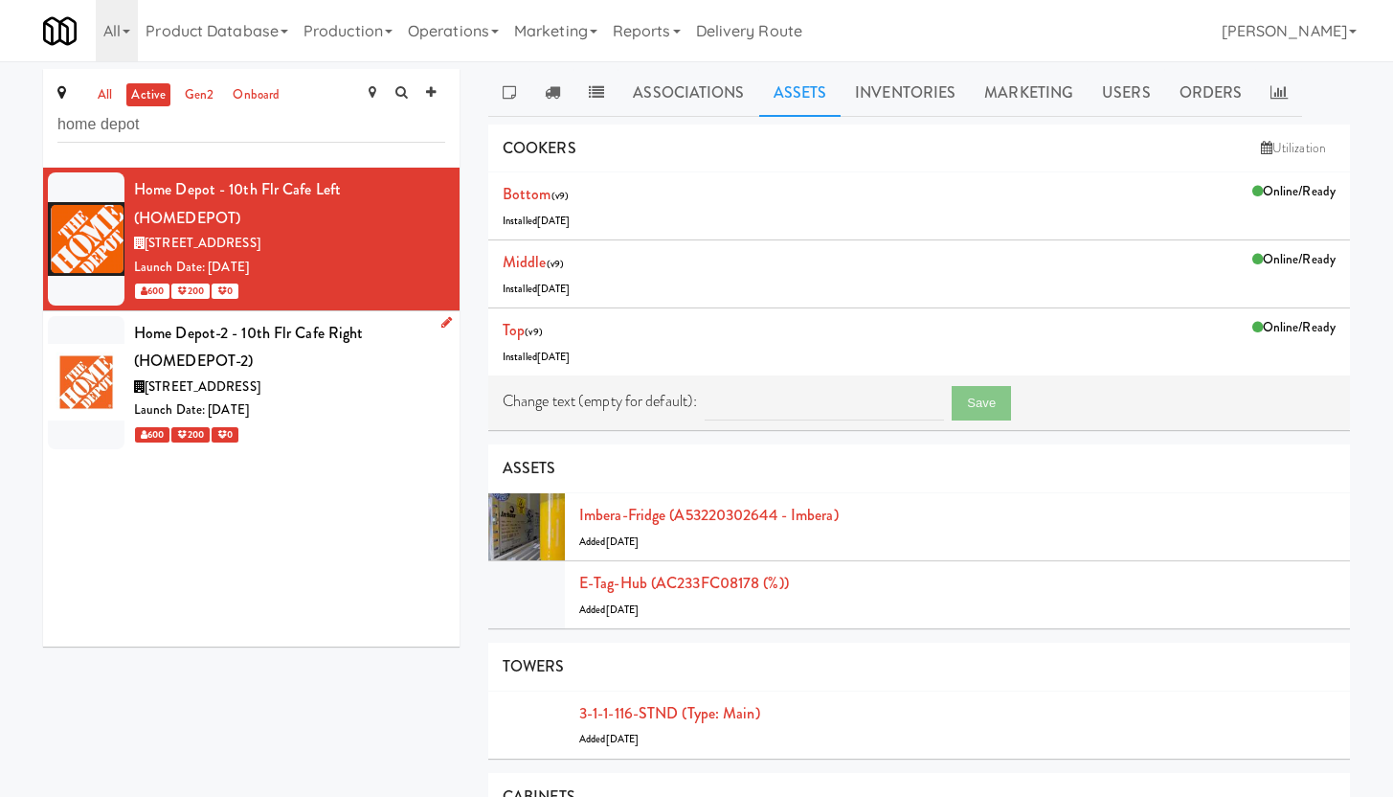
click at [385, 385] on div "1 Concorde Gate, Toronto ON" at bounding box center [289, 387] width 311 height 24
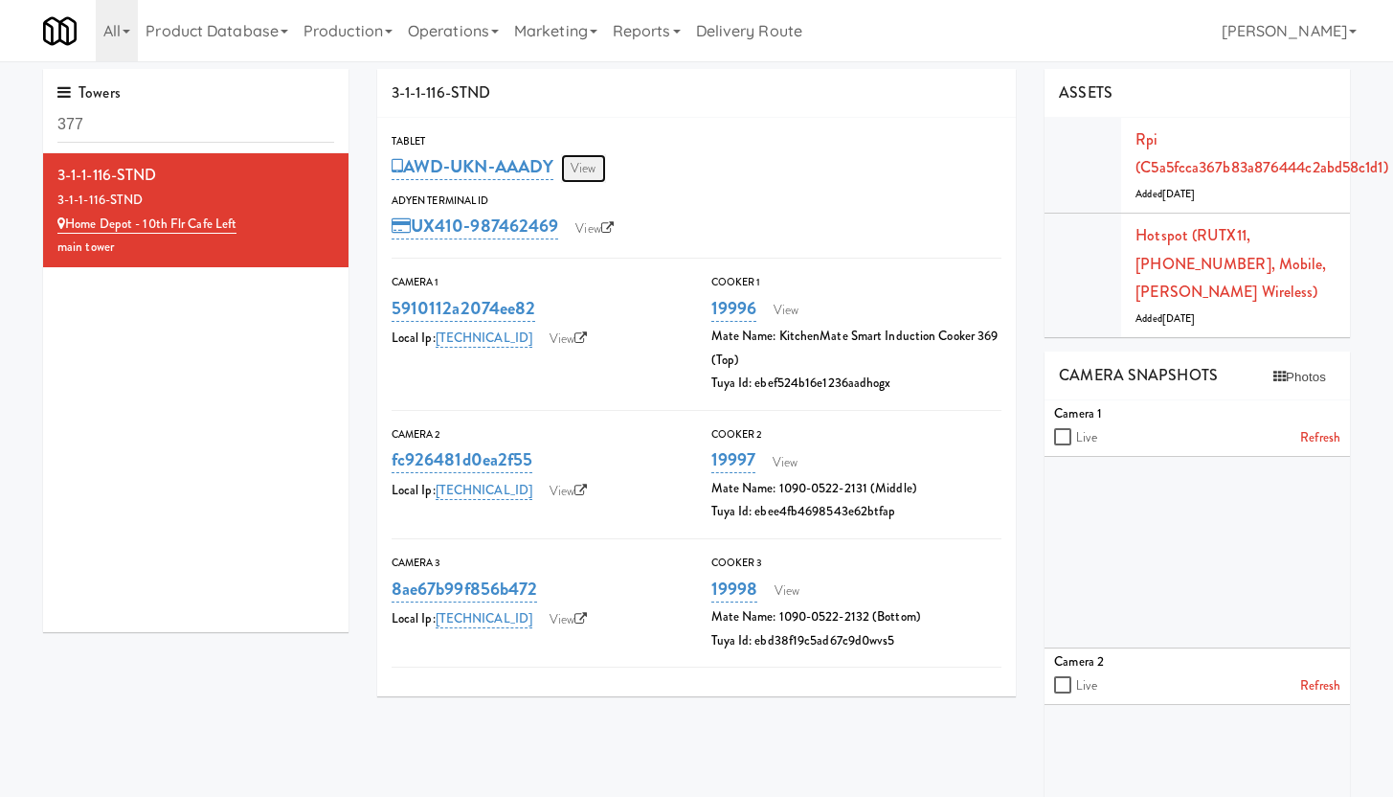
click at [590, 164] on link "View" at bounding box center [583, 168] width 44 height 29
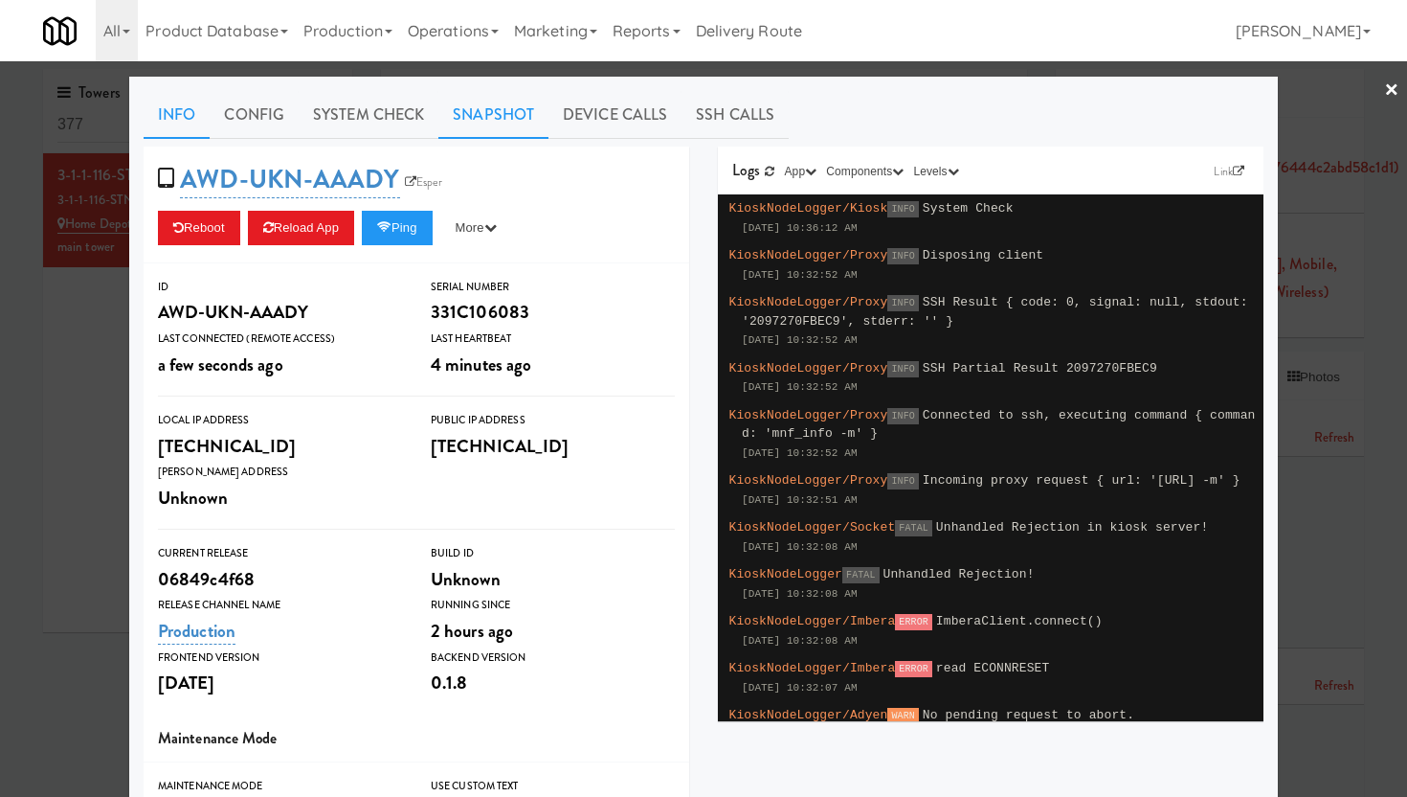
click at [487, 110] on link "Snapshot" at bounding box center [493, 115] width 110 height 48
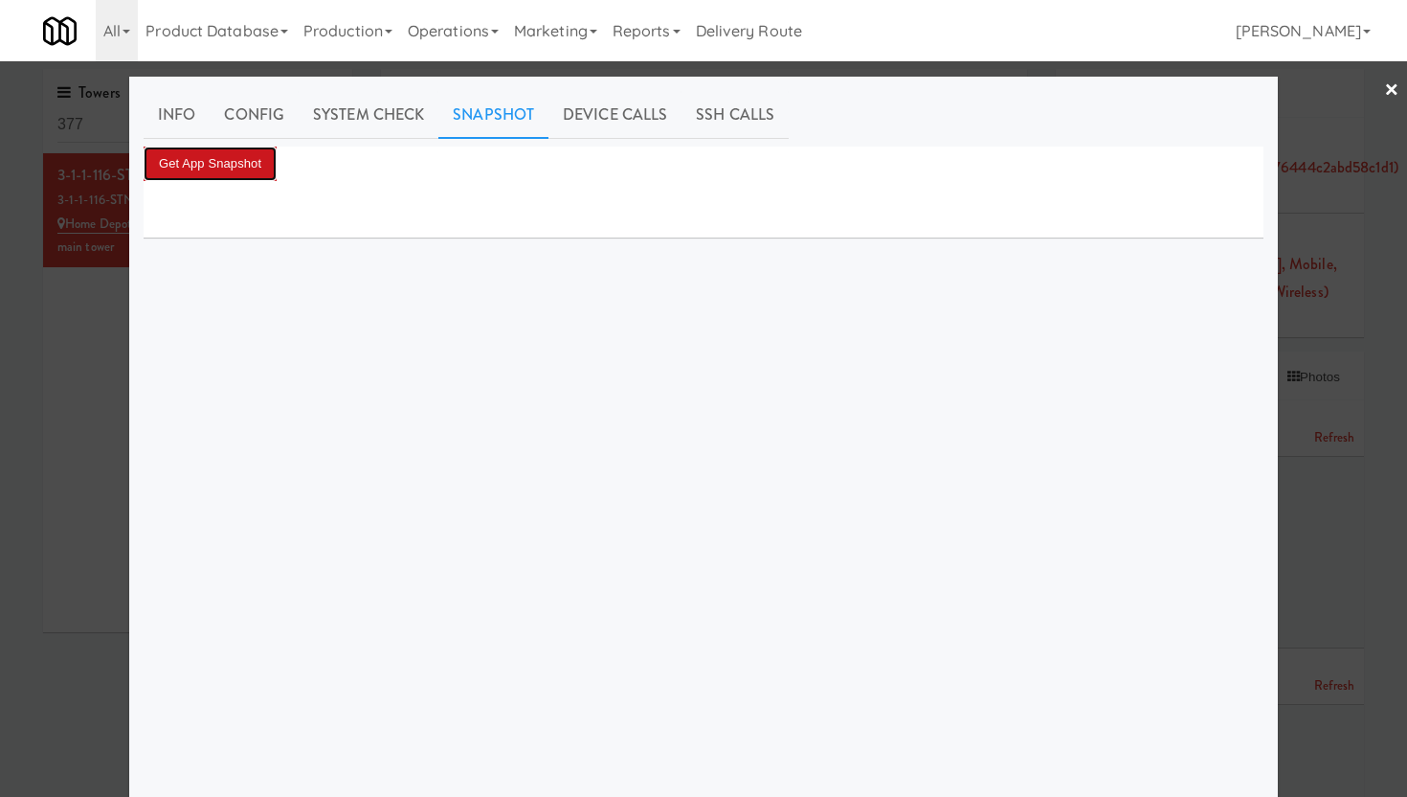
click at [202, 173] on button "Get App Snapshot" at bounding box center [210, 163] width 133 height 34
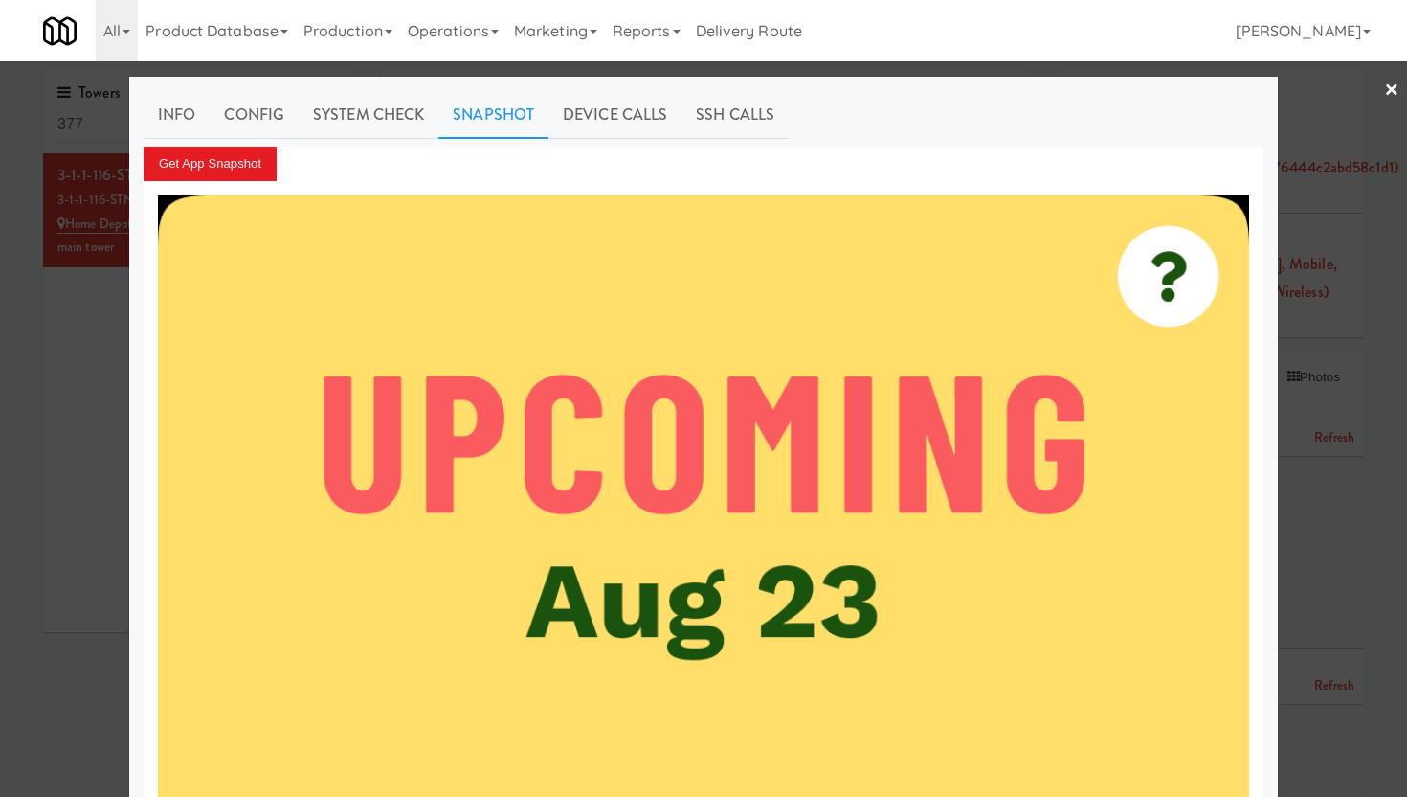
click at [1384, 89] on link "×" at bounding box center [1391, 90] width 15 height 59
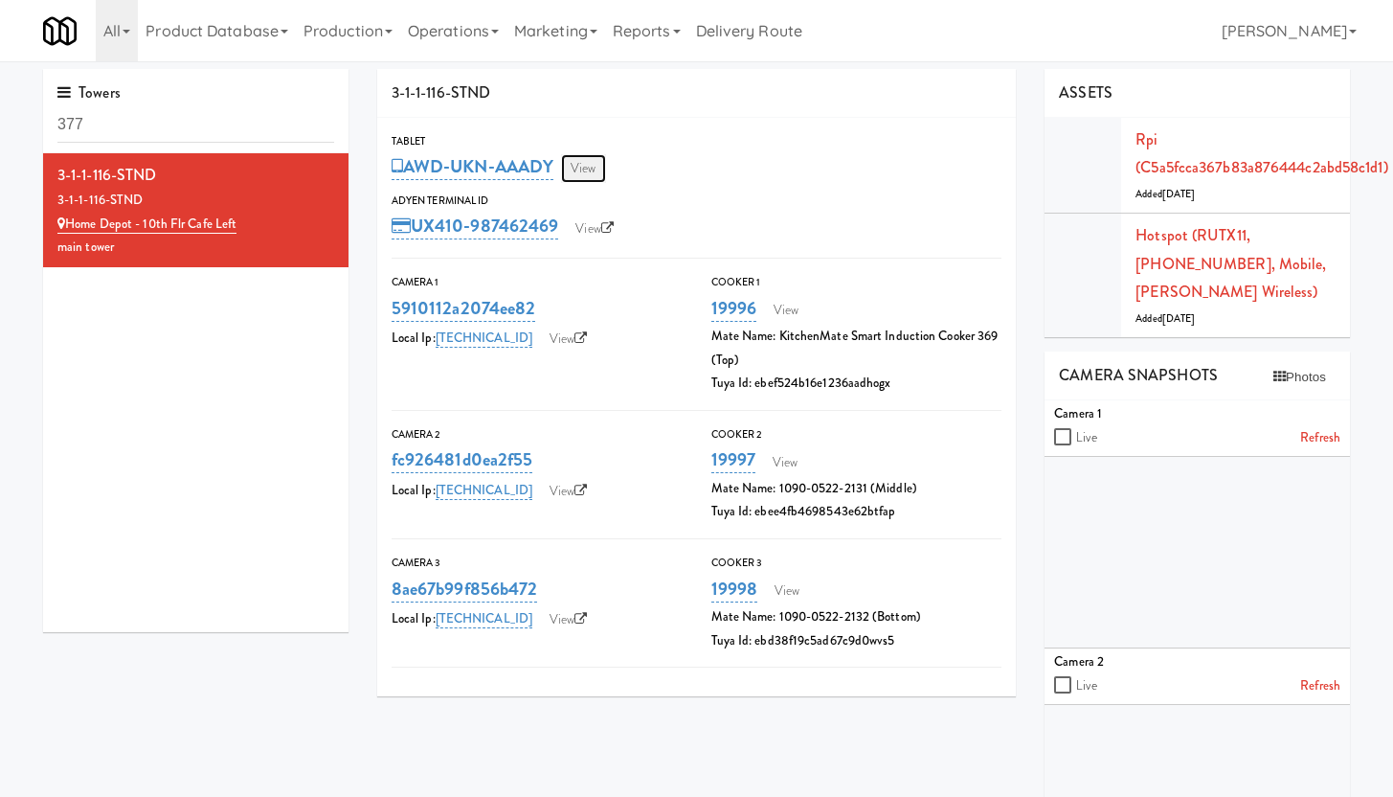
click at [590, 174] on link "View" at bounding box center [583, 168] width 44 height 29
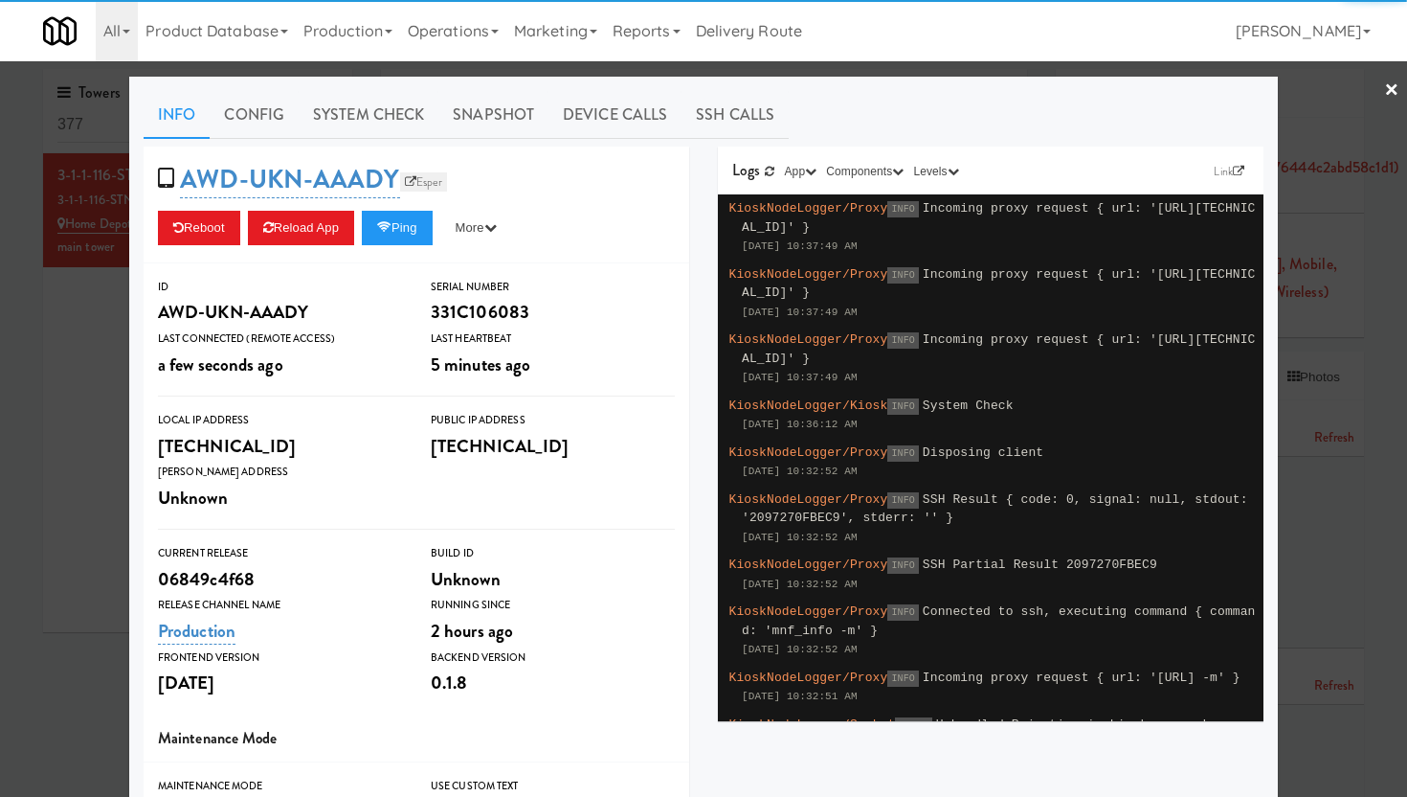
click at [415, 185] on link "Esper" at bounding box center [424, 181] width 48 height 19
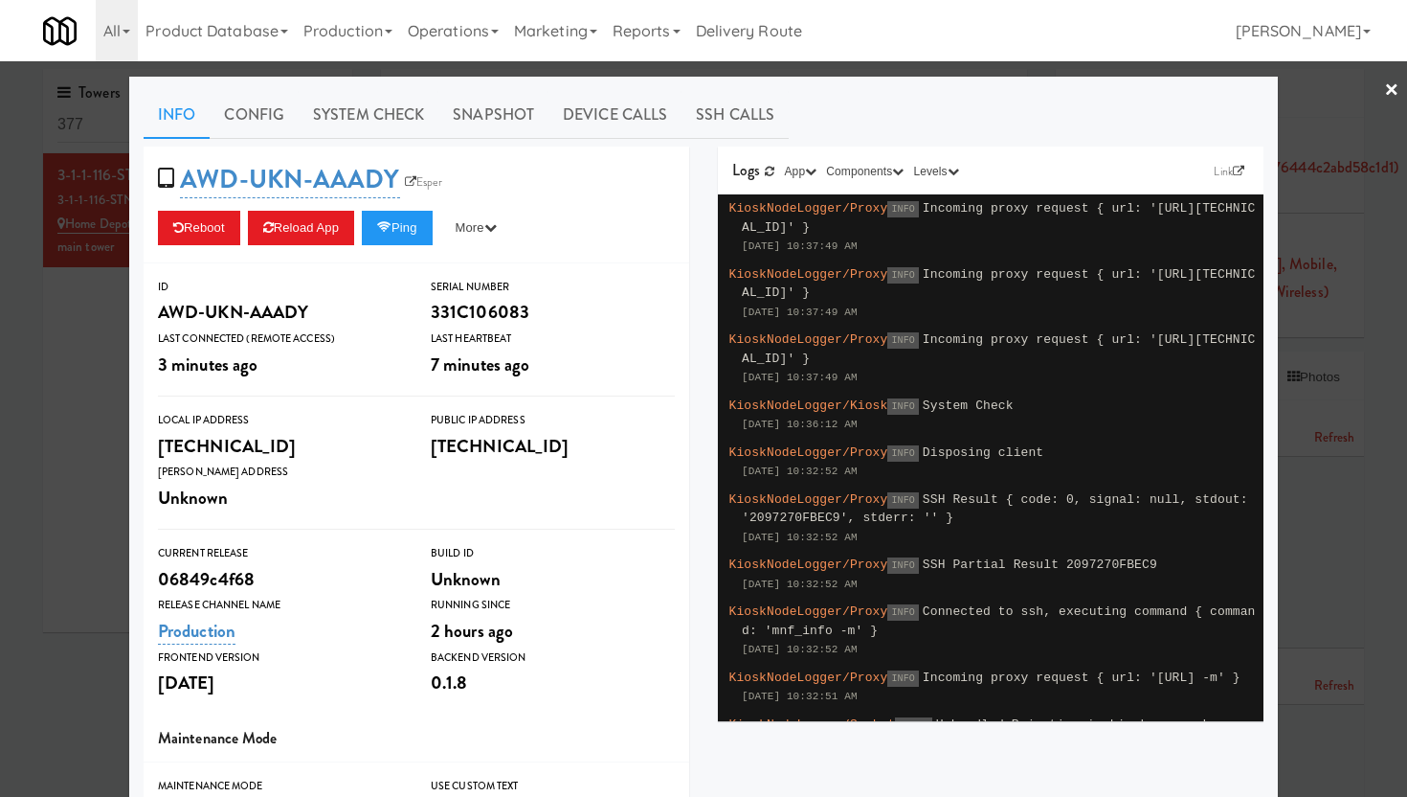
click at [1384, 86] on link "×" at bounding box center [1391, 90] width 15 height 59
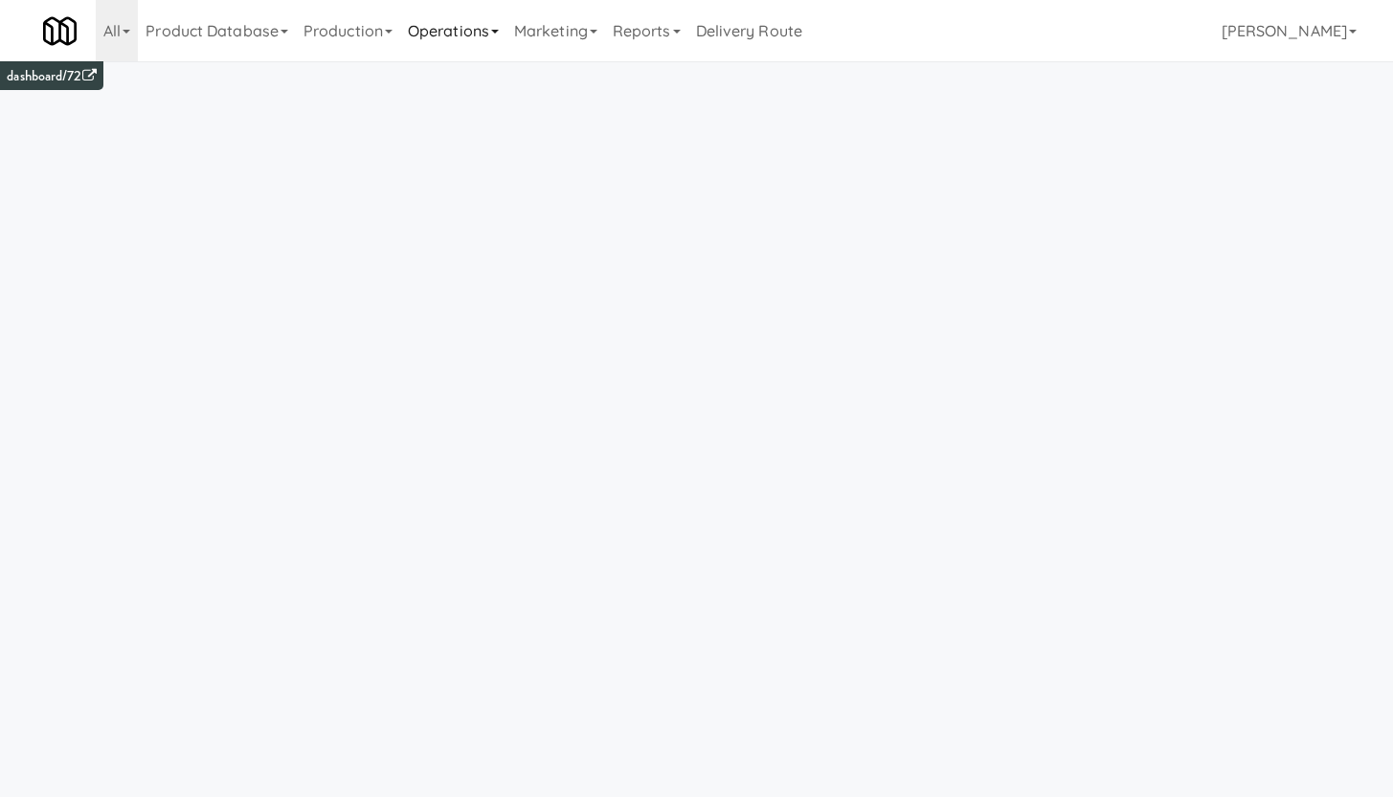
click at [441, 34] on link "Operations" at bounding box center [453, 30] width 106 height 61
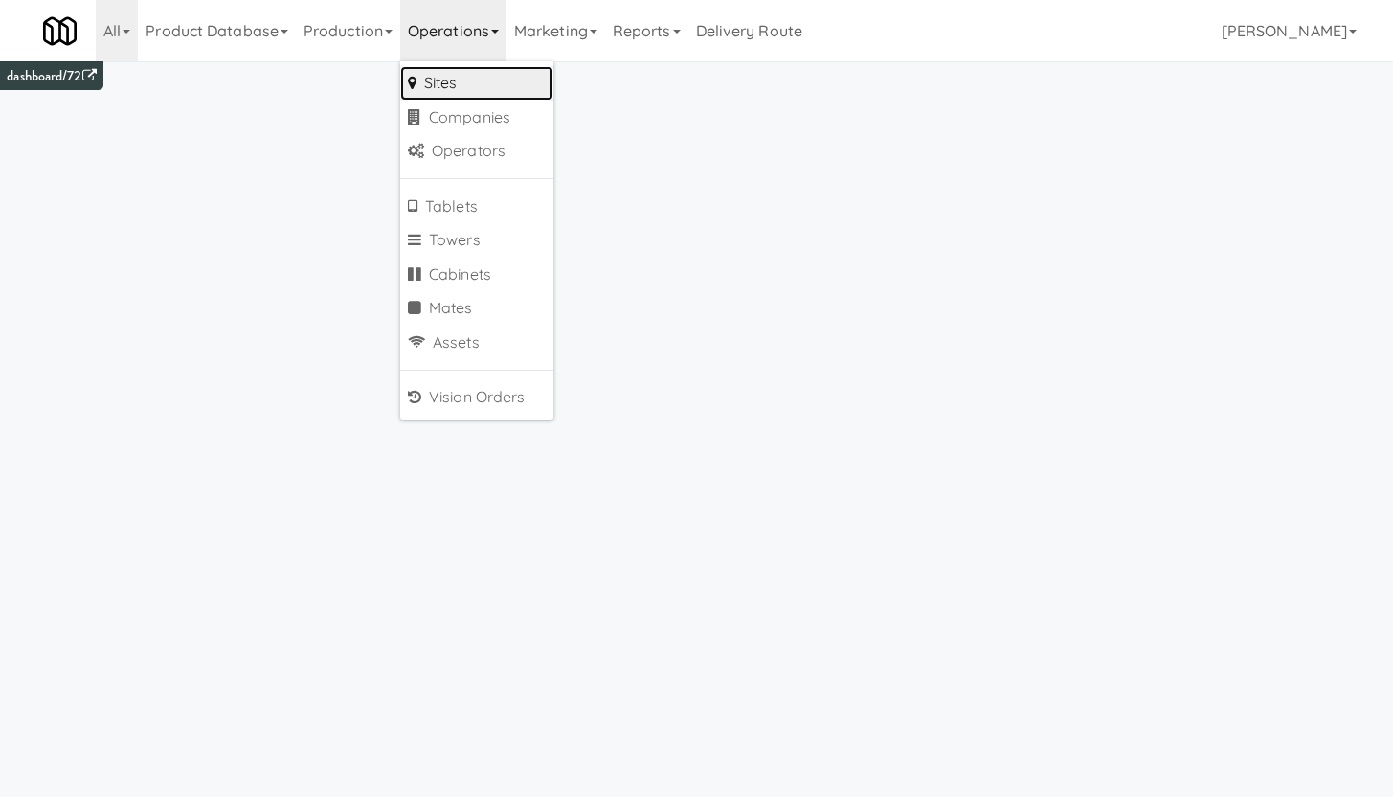
click at [447, 97] on link "Sites" at bounding box center [476, 83] width 153 height 34
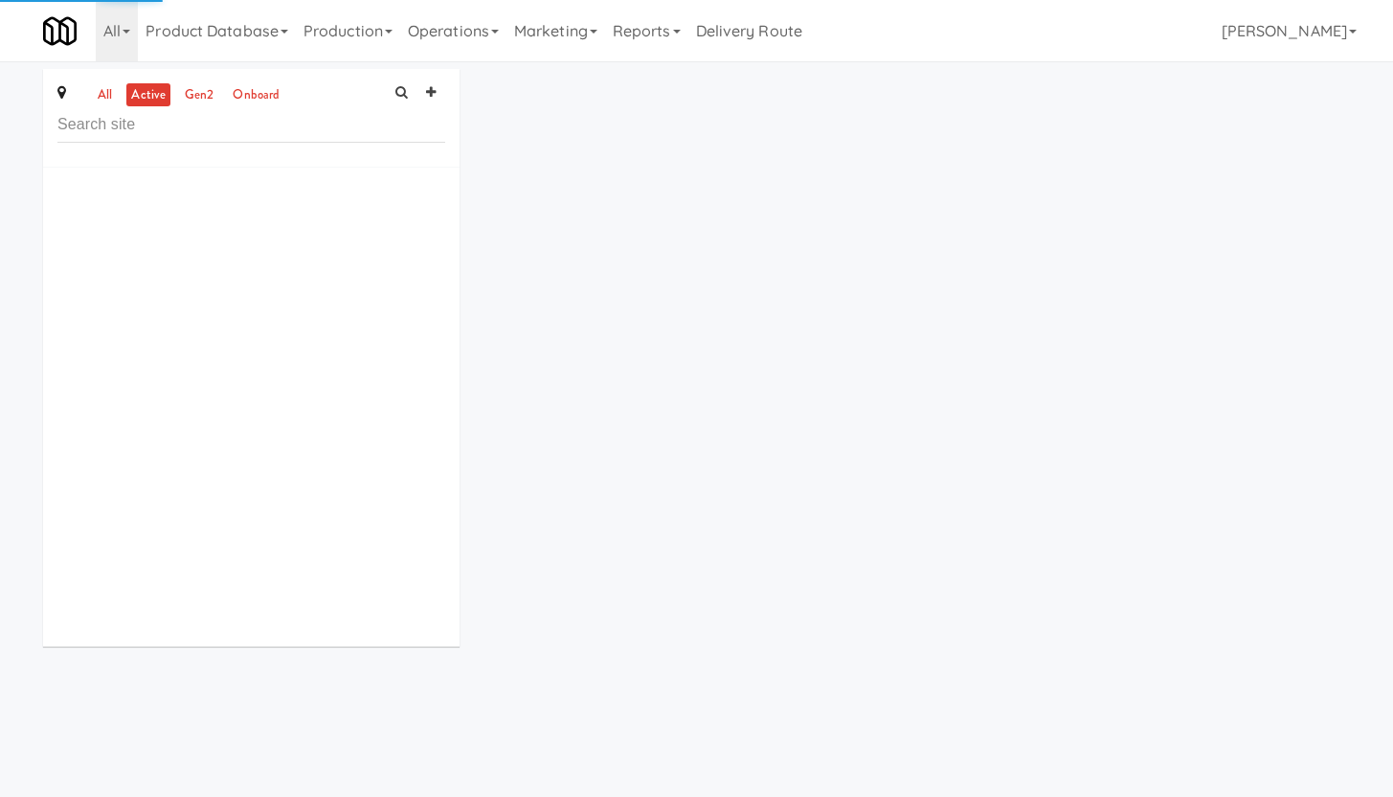
click at [205, 132] on input "text" at bounding box center [251, 124] width 388 height 35
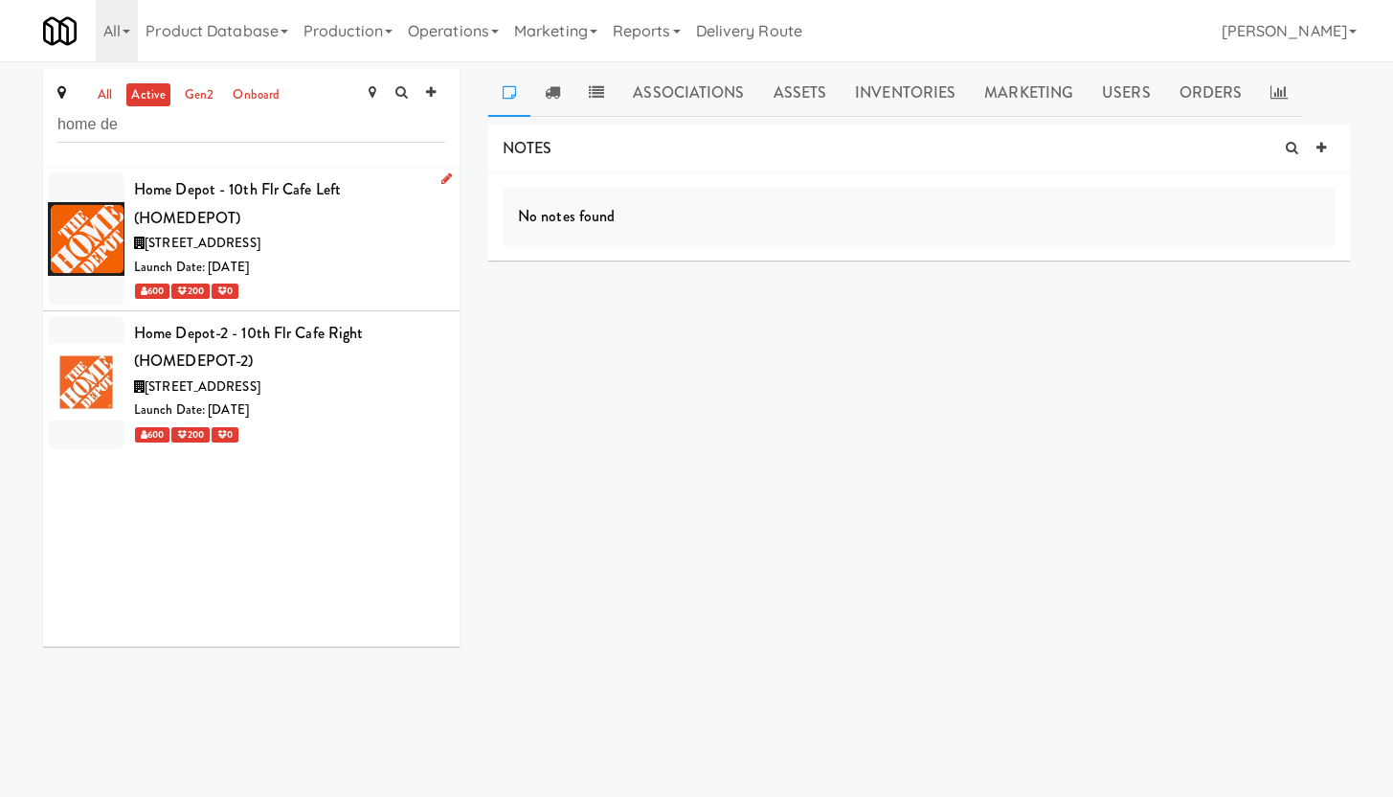
type input "home de"
click at [353, 229] on div "Home Depot - 10th Flr Cafe Left (HOMEDEPOT)" at bounding box center [289, 203] width 311 height 56
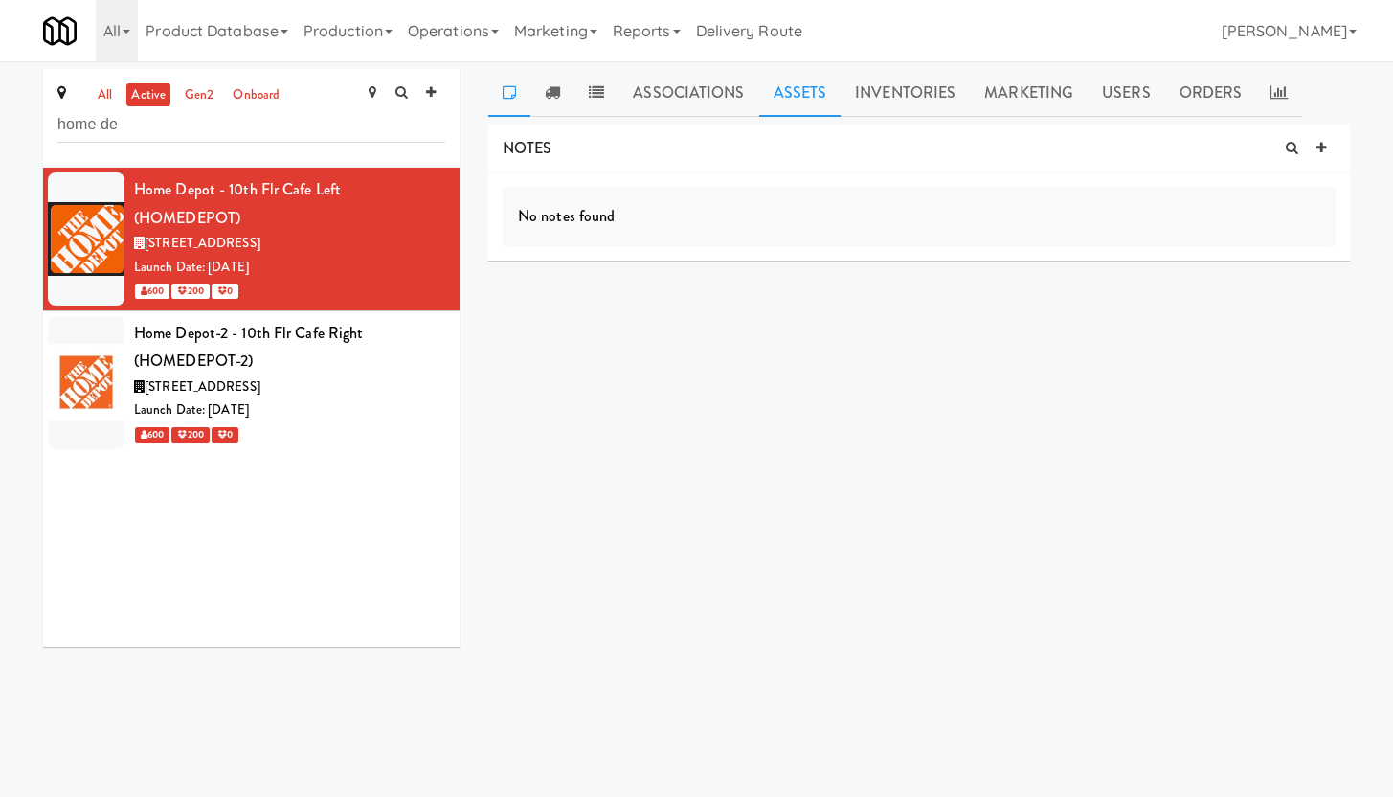
click at [803, 98] on link "Assets" at bounding box center [800, 93] width 82 height 48
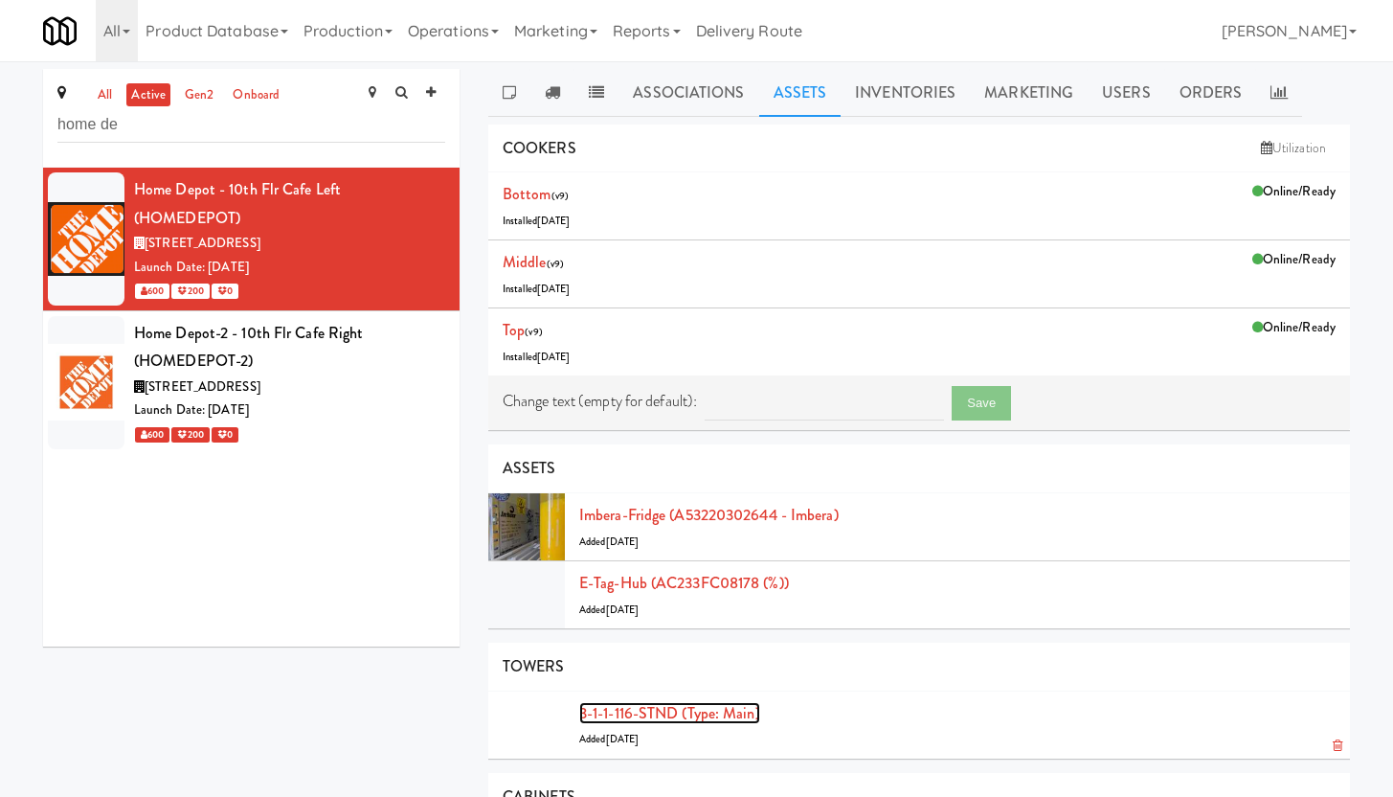
click at [694, 716] on link "3-1-1-116-STND (type: main)" at bounding box center [669, 713] width 181 height 22
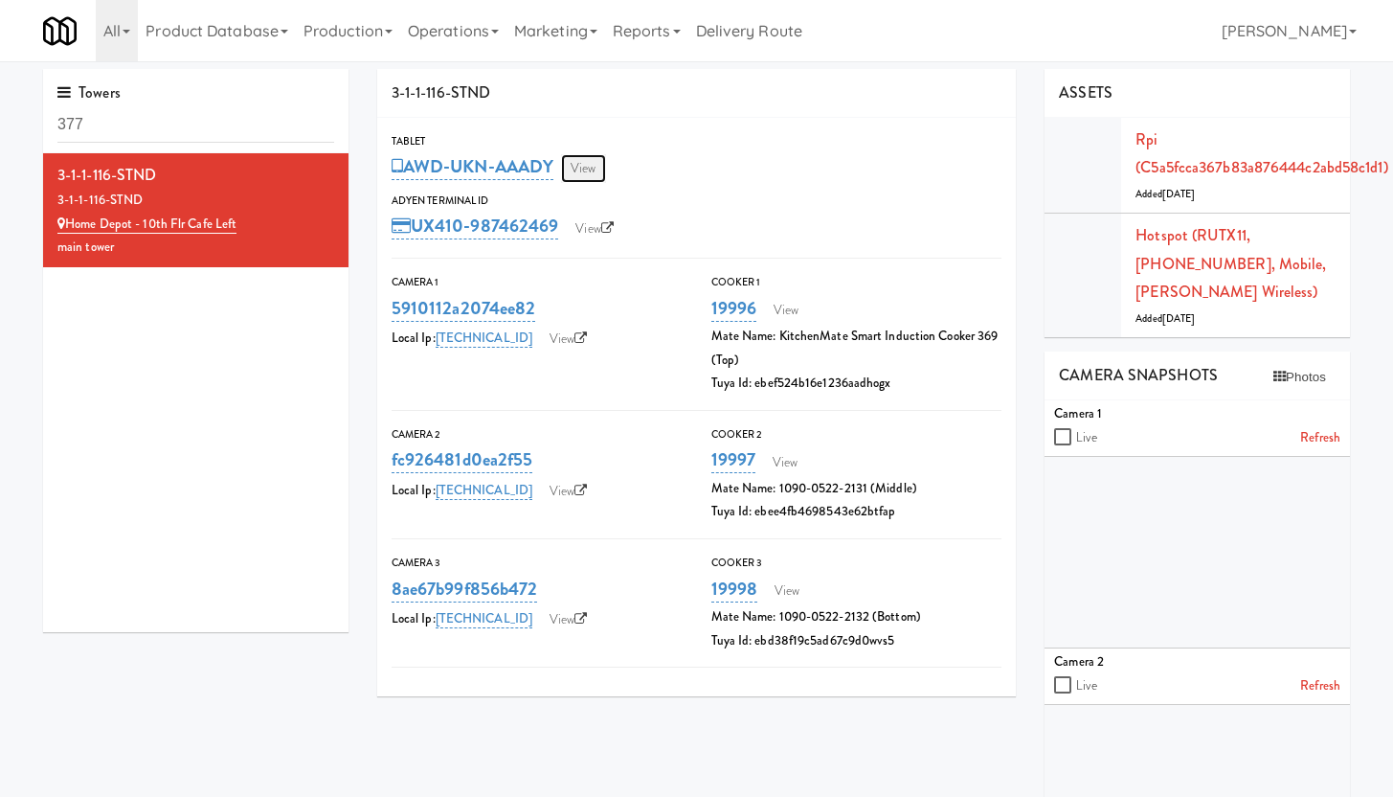
click at [589, 170] on link "View" at bounding box center [583, 168] width 44 height 29
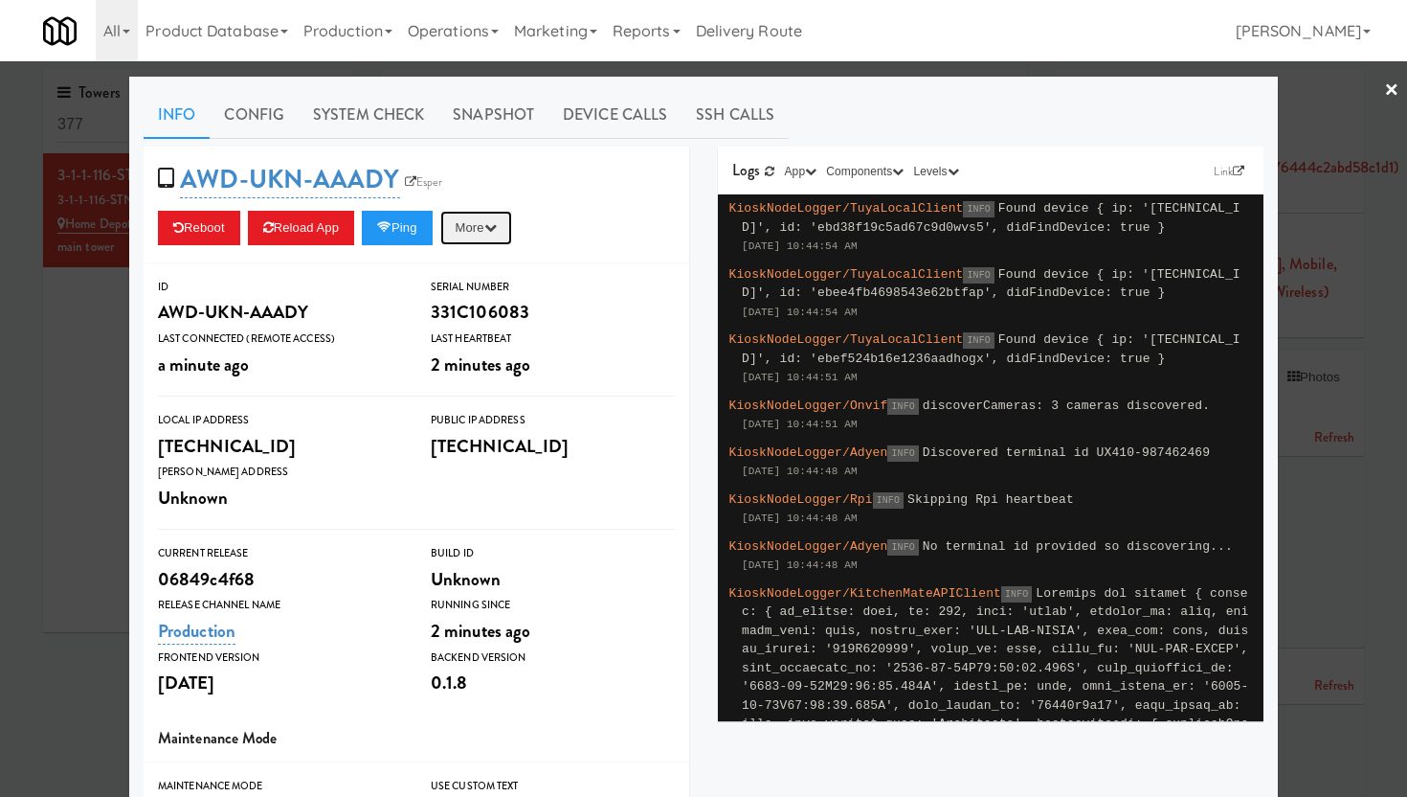
click at [484, 232] on button "More" at bounding box center [476, 228] width 72 height 34
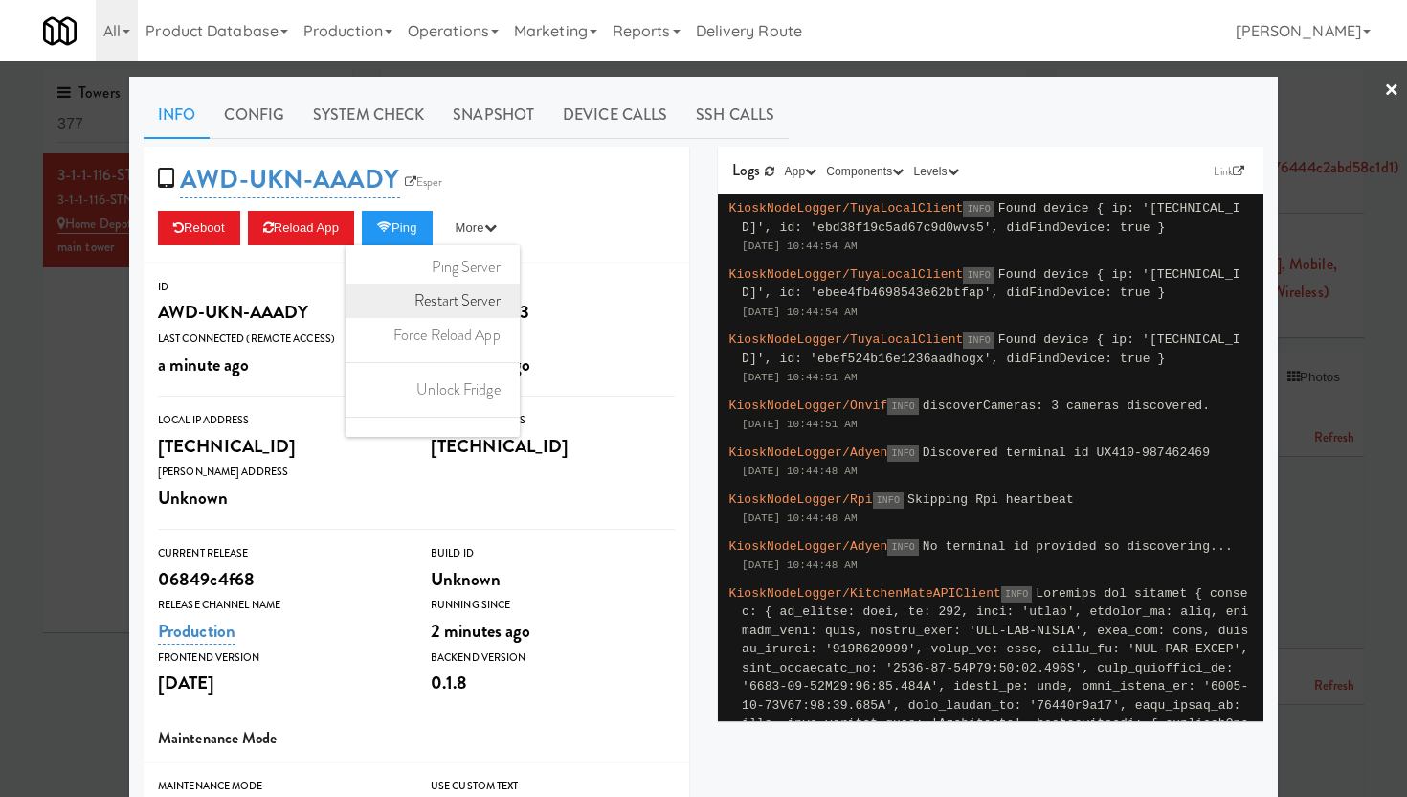
click at [455, 304] on link "Restart Server" at bounding box center [433, 300] width 174 height 34
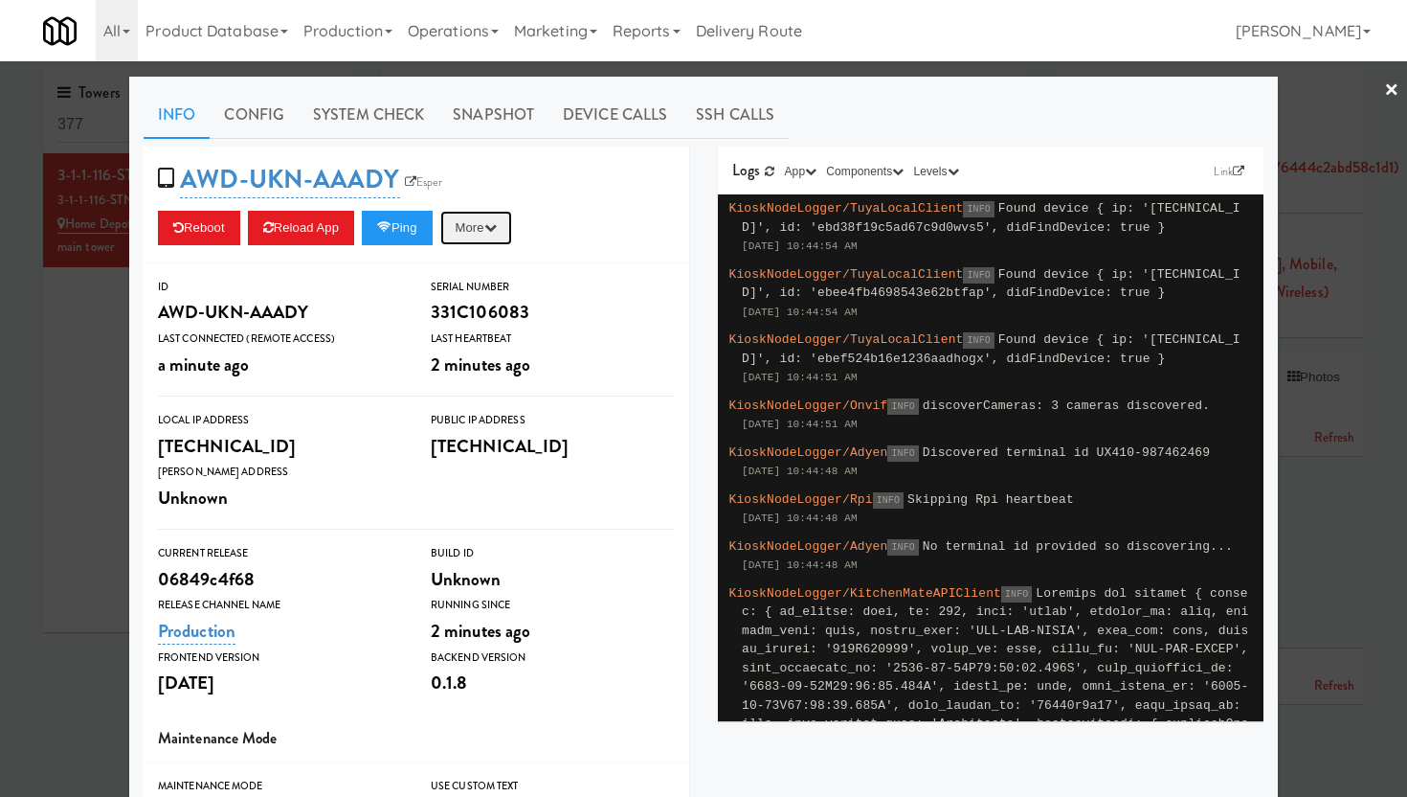
click at [497, 232] on icon "button" at bounding box center [490, 227] width 12 height 12
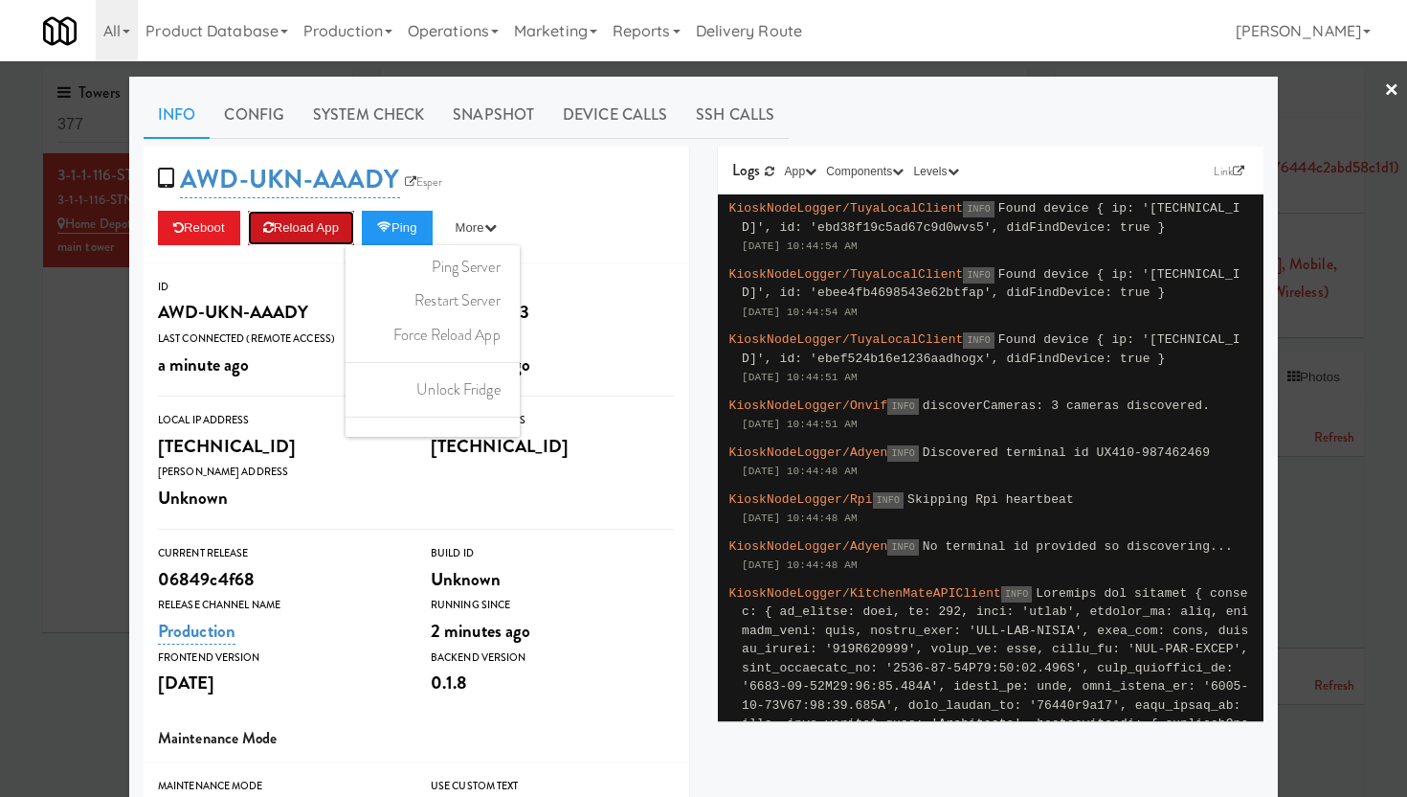
click at [305, 227] on button "Reload App" at bounding box center [301, 228] width 106 height 34
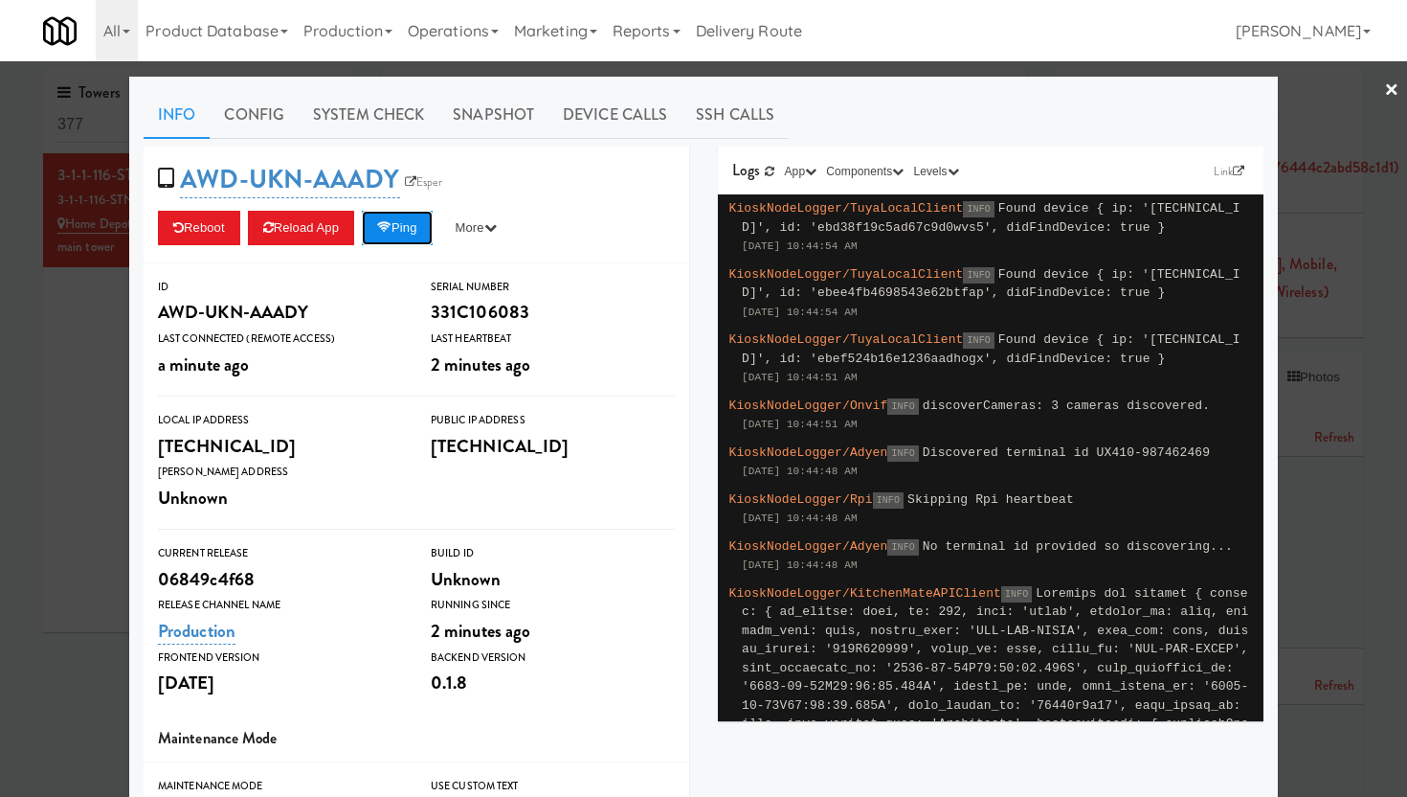
click at [421, 227] on button "Ping" at bounding box center [397, 228] width 71 height 34
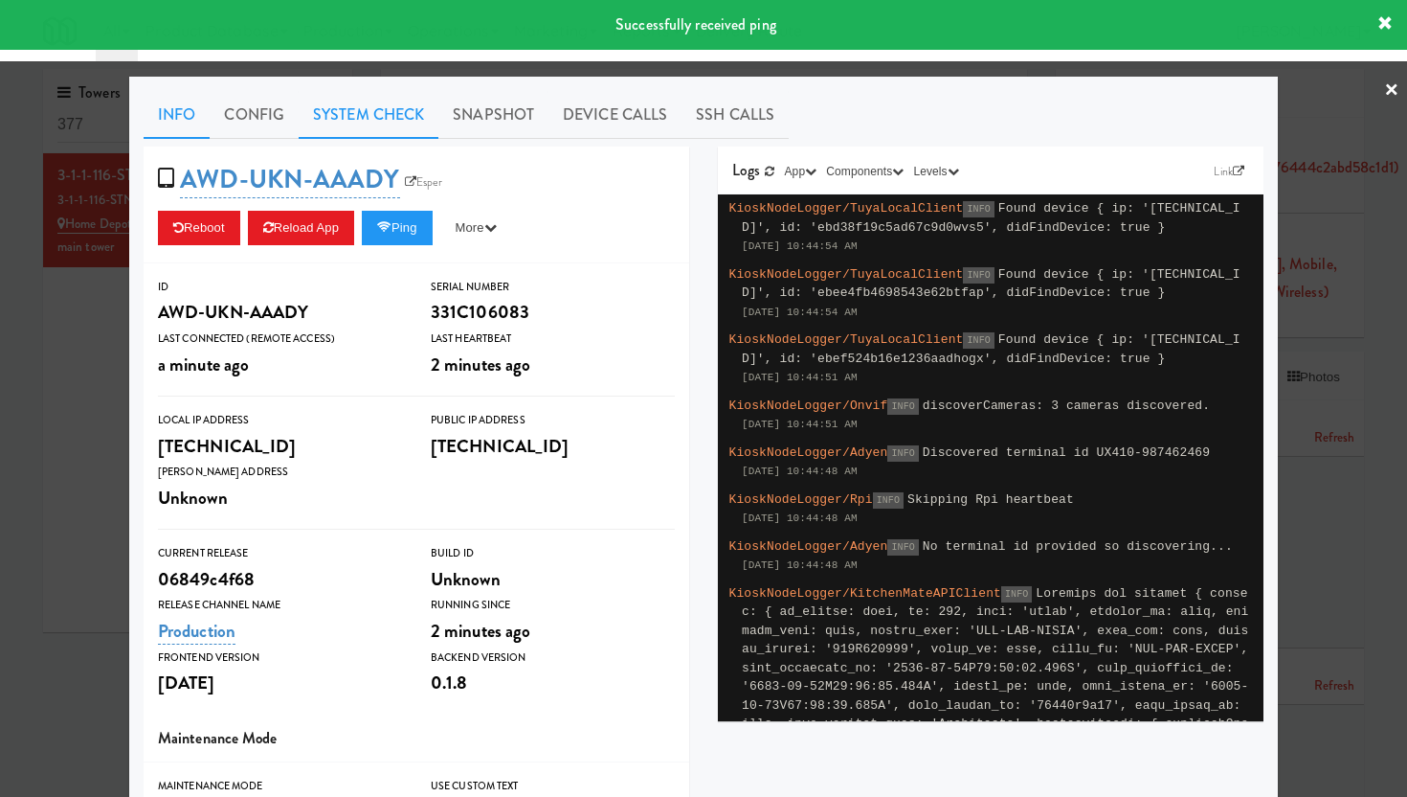
click at [345, 119] on link "System Check" at bounding box center [369, 115] width 140 height 48
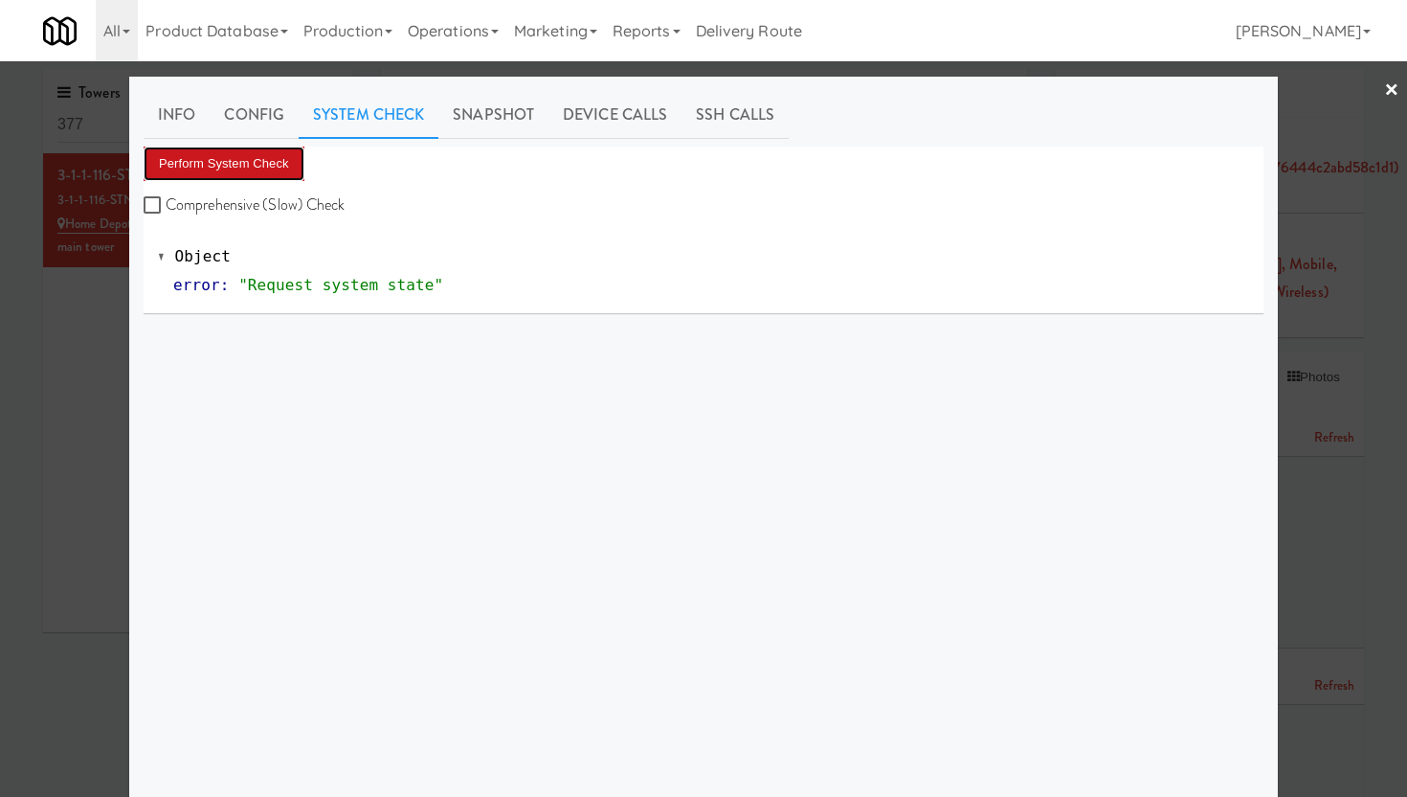
click at [190, 165] on button "Perform System Check" at bounding box center [224, 163] width 161 height 34
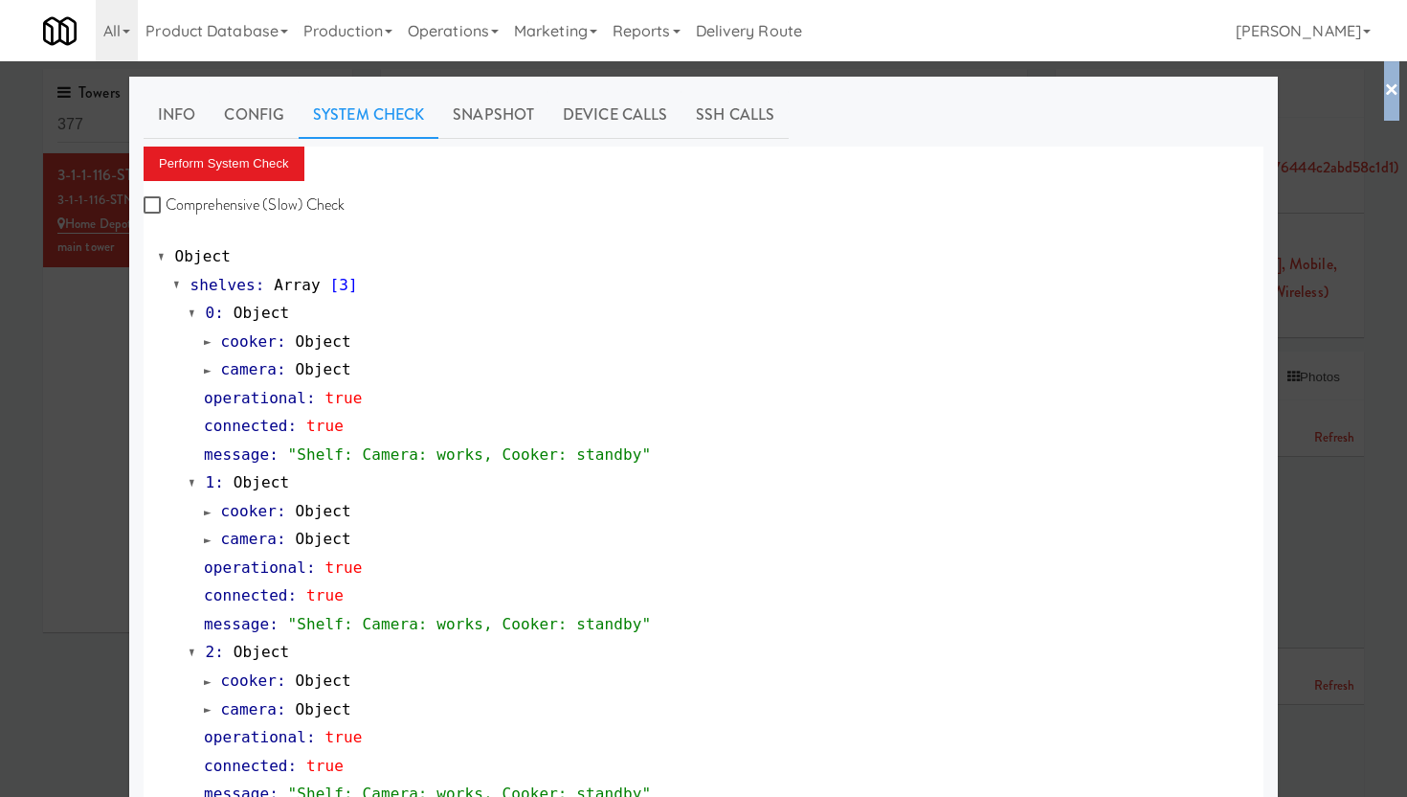
click at [1384, 90] on link "×" at bounding box center [1391, 90] width 15 height 59
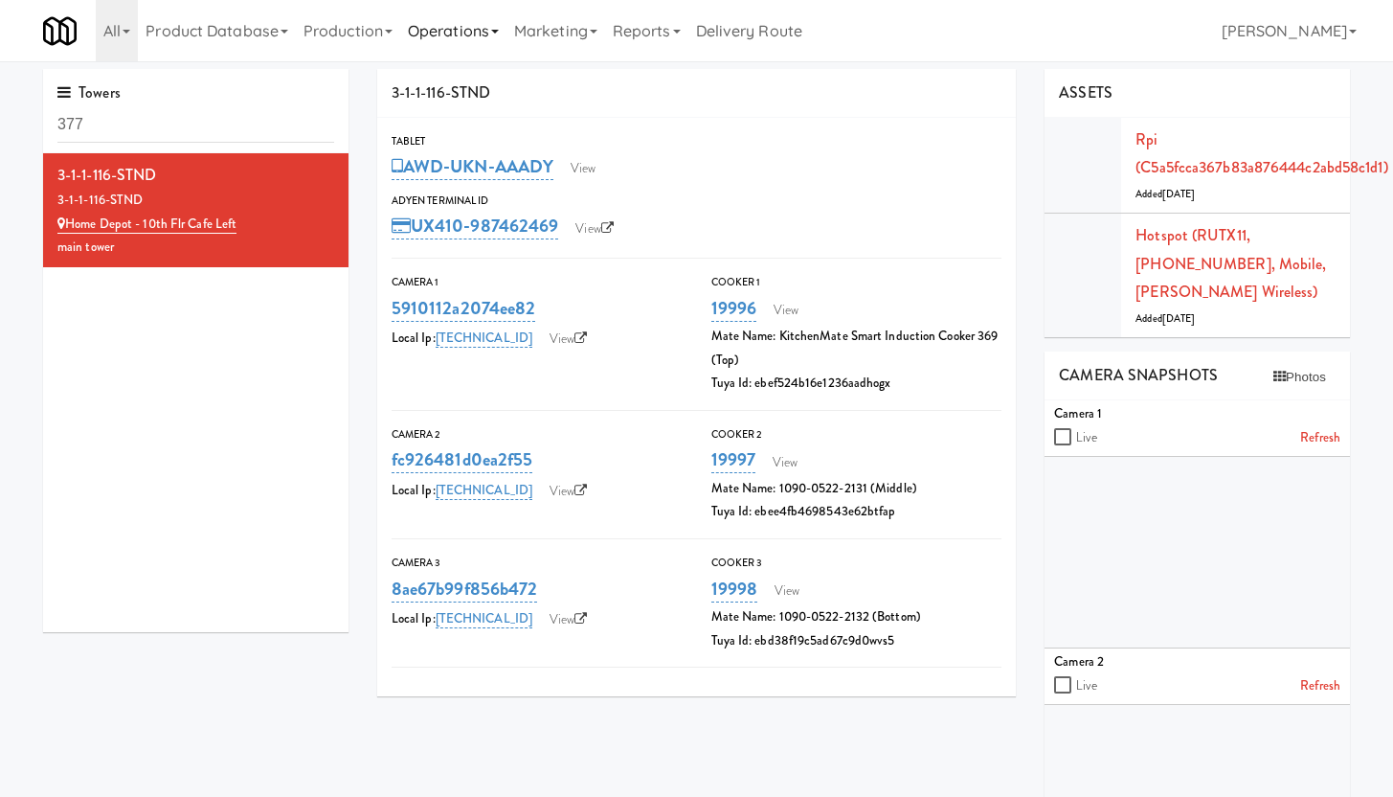
click at [450, 38] on link "Operations" at bounding box center [453, 30] width 106 height 61
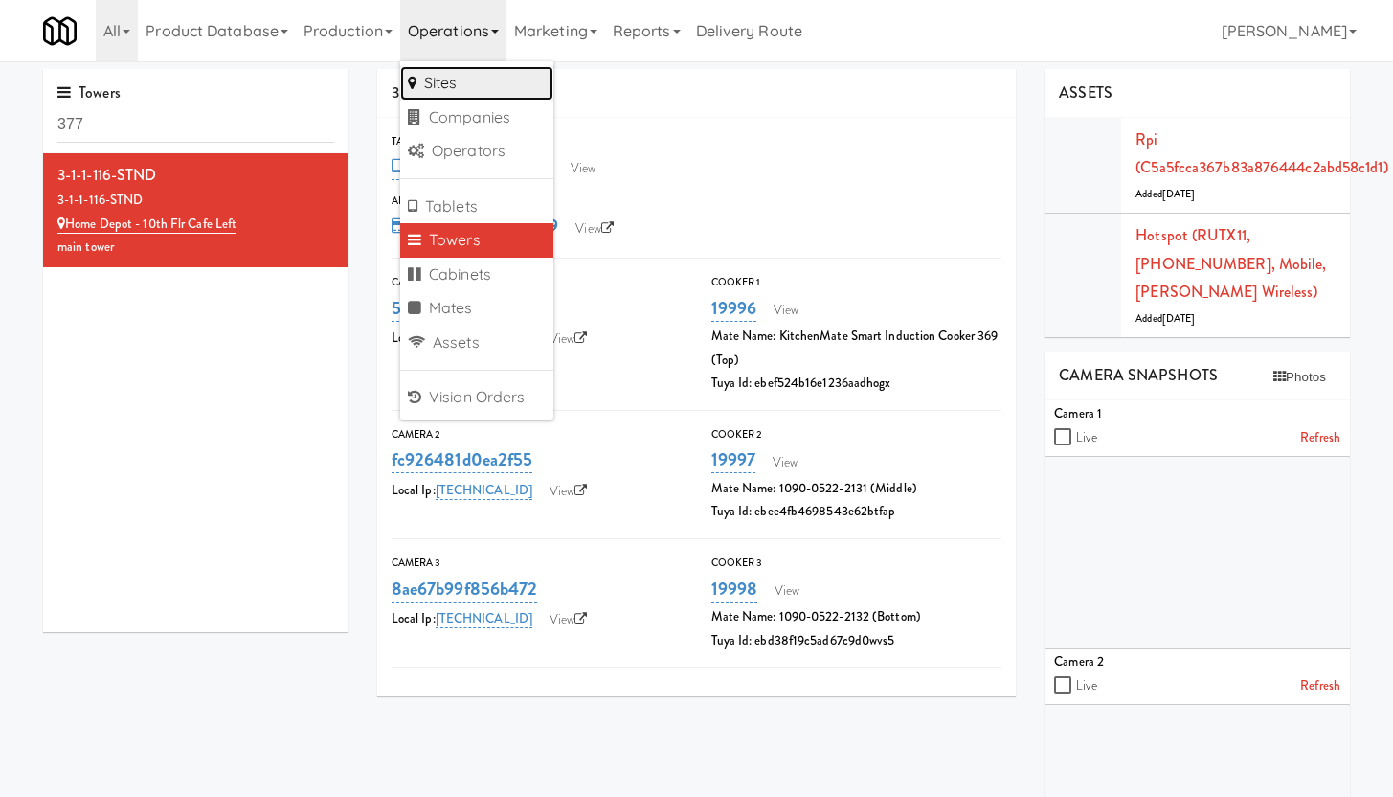
click at [453, 80] on link "Sites" at bounding box center [476, 83] width 153 height 34
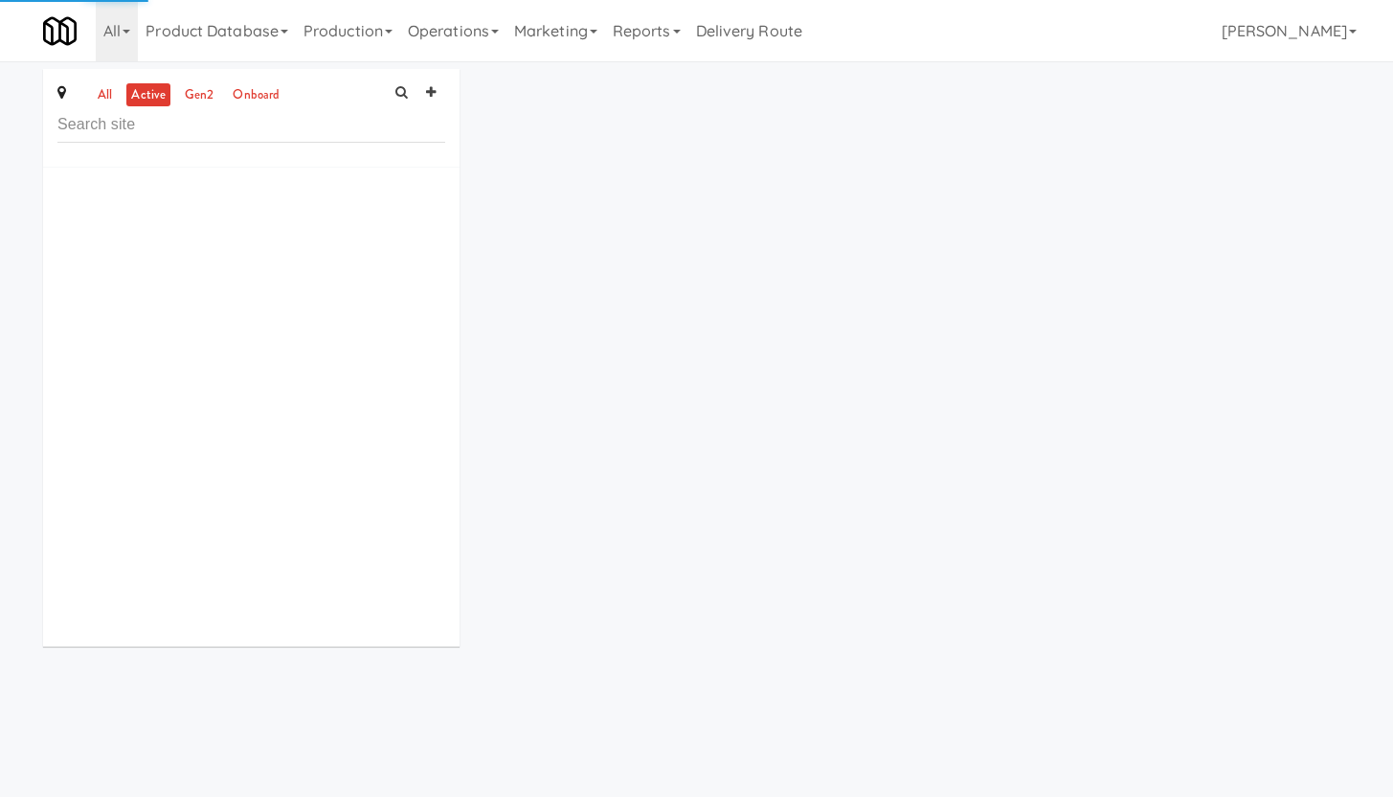
click at [185, 124] on input "text" at bounding box center [251, 124] width 388 height 35
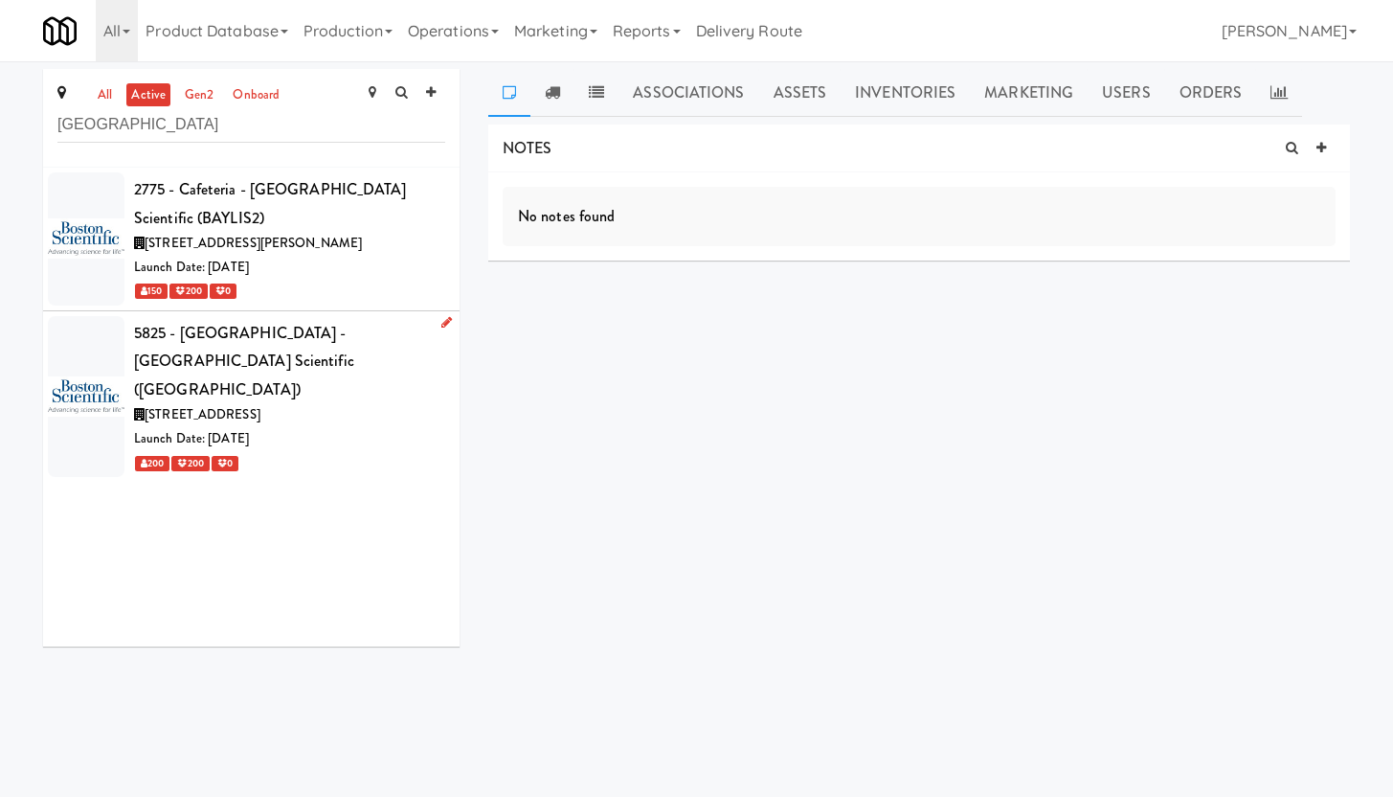
type input "boston"
drag, startPoint x: 131, startPoint y: 303, endPoint x: 415, endPoint y: 328, distance: 284.6
click at [415, 328] on li "5825 - Creekside Commons - Boston Scientific (BAYLIS5) 5825 Explorer Dr, Missis…" at bounding box center [251, 396] width 416 height 170
